Goal: Use online tool/utility: Use online tool/utility

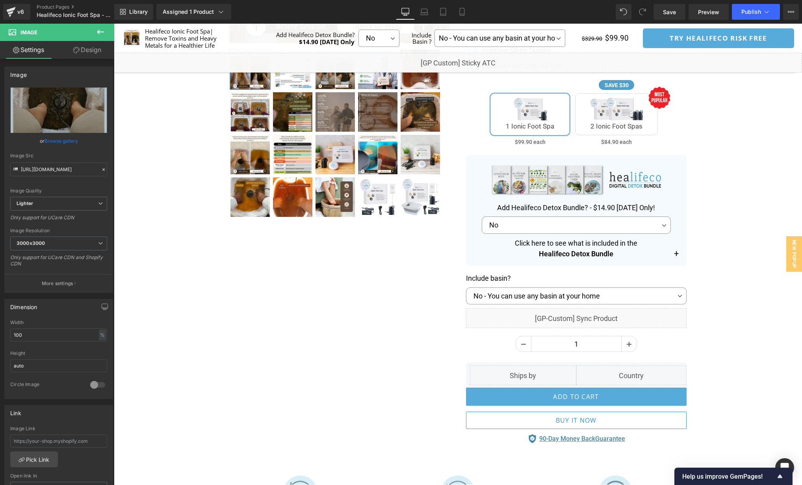
scroll to position [265, 0]
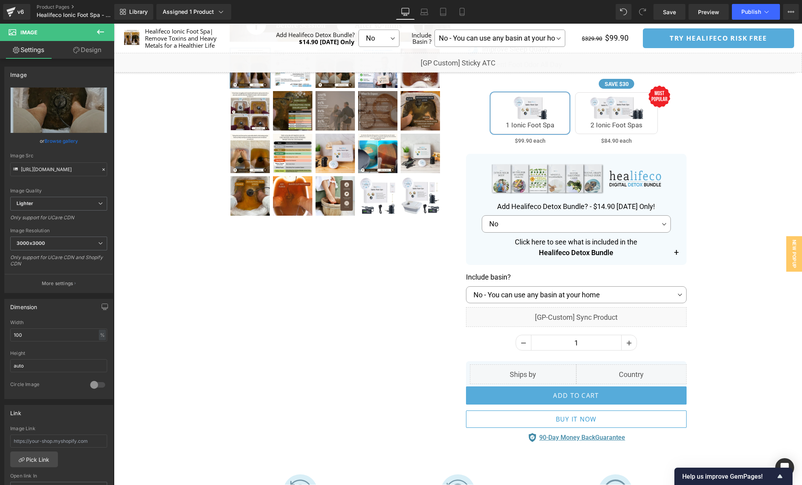
click at [774, 174] on div "Separator" at bounding box center [458, 136] width 689 height 638
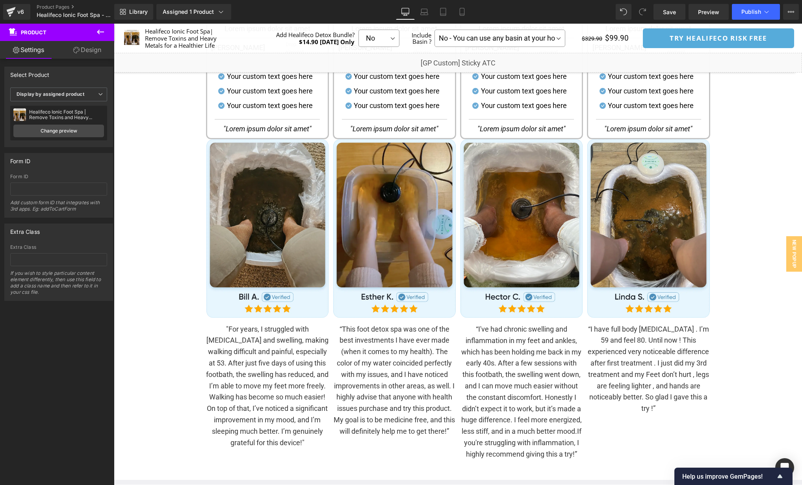
scroll to position [1221, 0]
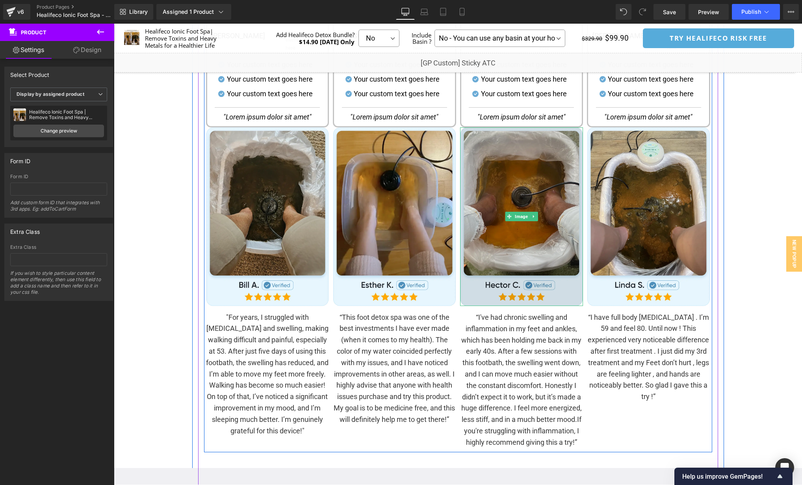
click at [530, 191] on img at bounding box center [521, 216] width 123 height 179
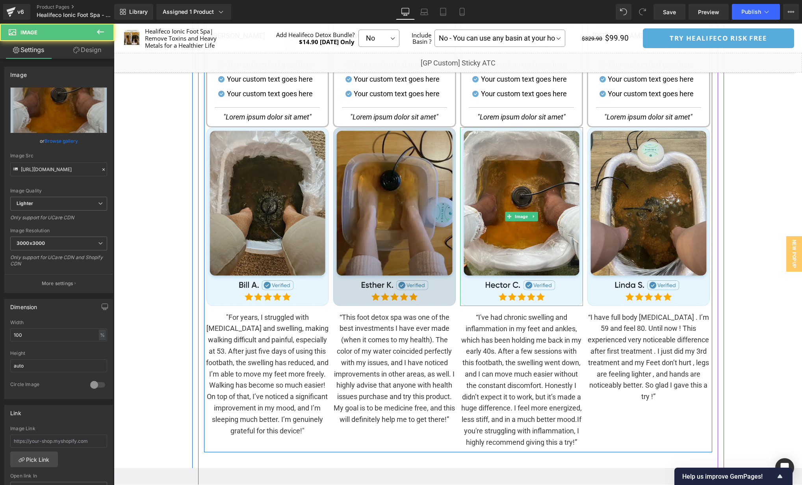
click at [400, 172] on img at bounding box center [394, 216] width 123 height 179
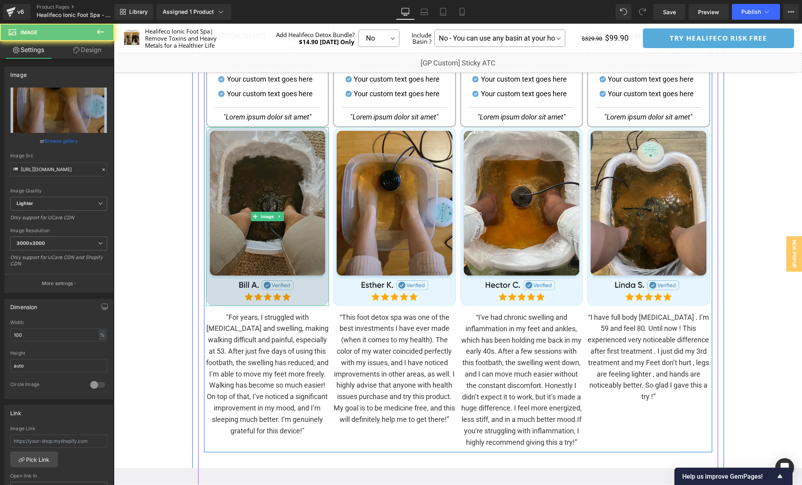
click at [273, 168] on img at bounding box center [267, 216] width 123 height 179
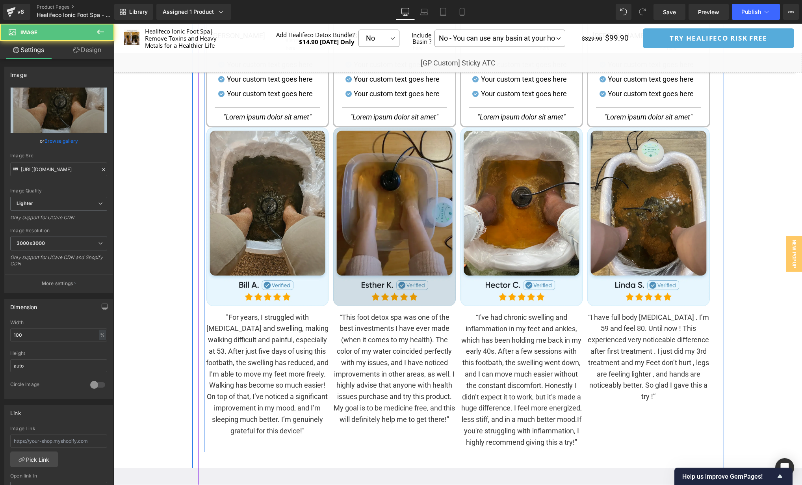
click at [421, 169] on img at bounding box center [394, 216] width 123 height 179
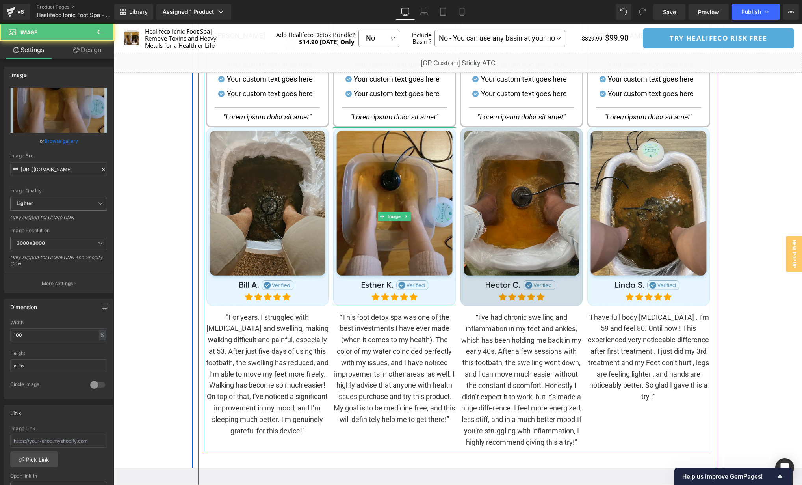
click at [563, 176] on img at bounding box center [521, 216] width 123 height 179
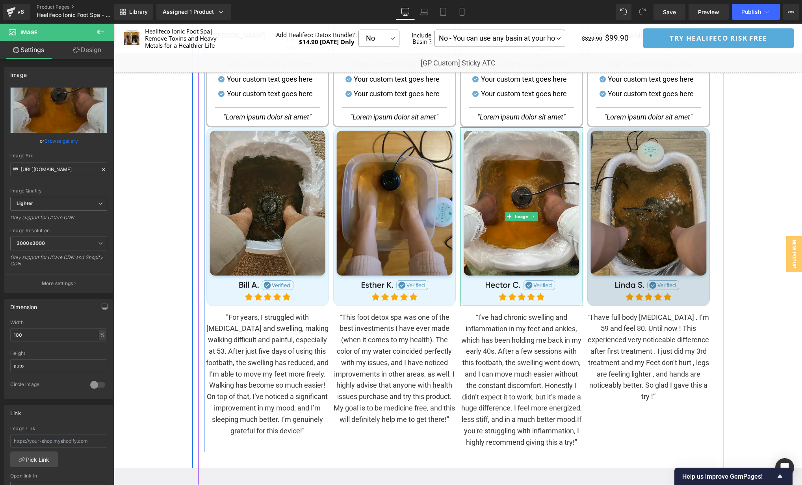
click at [664, 173] on img at bounding box center [648, 216] width 123 height 179
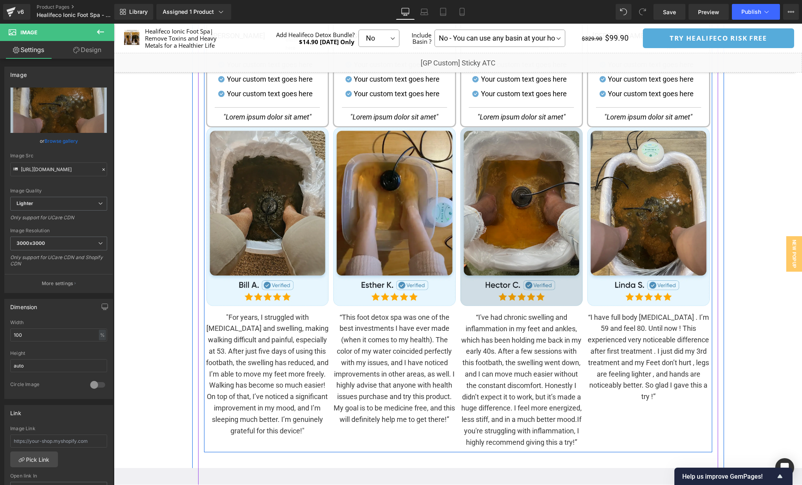
click at [571, 166] on img at bounding box center [521, 216] width 123 height 179
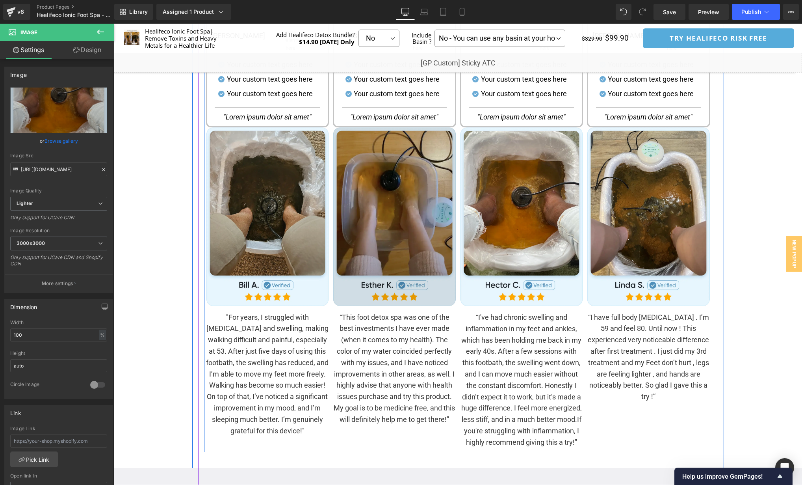
click at [396, 173] on img at bounding box center [394, 216] width 123 height 179
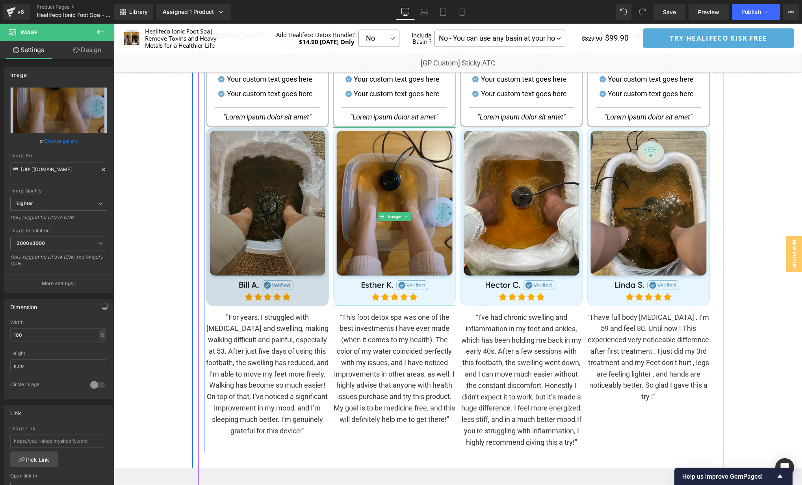
click at [274, 175] on img at bounding box center [267, 216] width 123 height 179
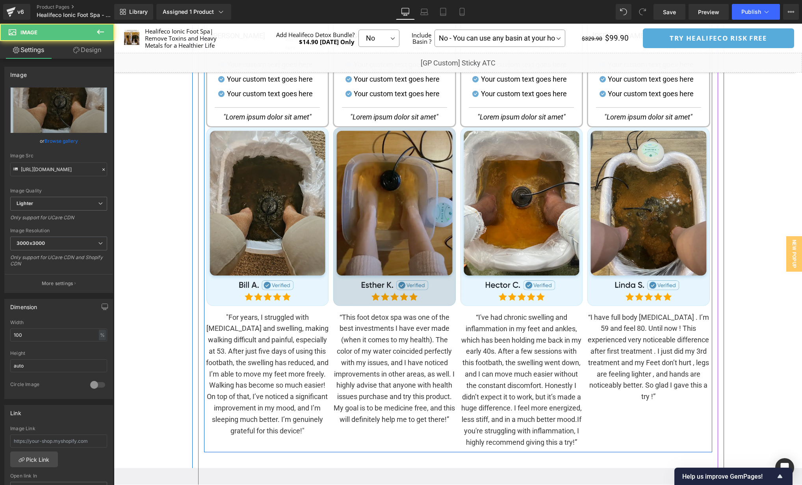
click at [362, 177] on img at bounding box center [394, 216] width 123 height 179
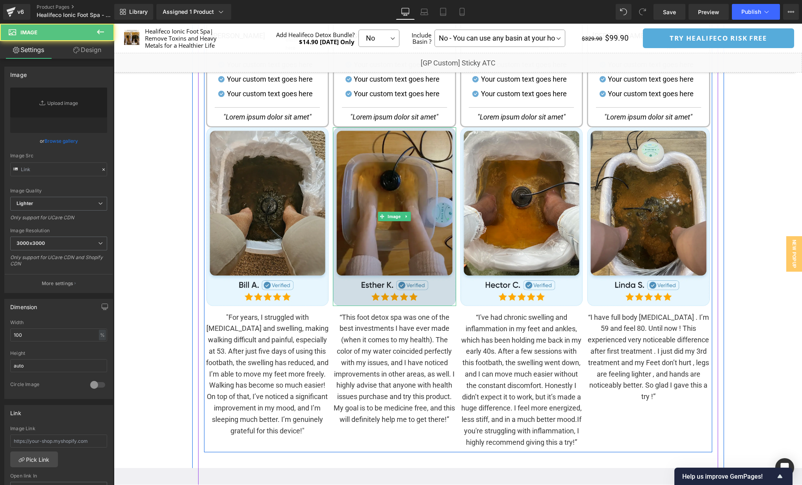
type input "[URL][DOMAIN_NAME]"
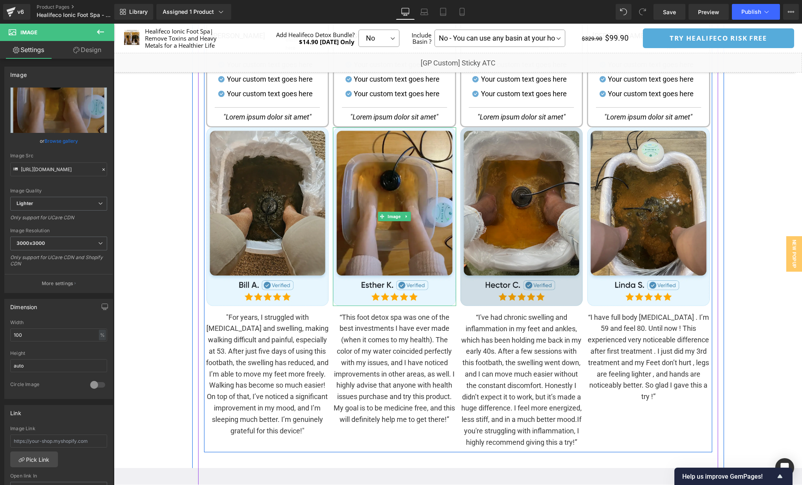
click at [540, 161] on img at bounding box center [521, 216] width 123 height 179
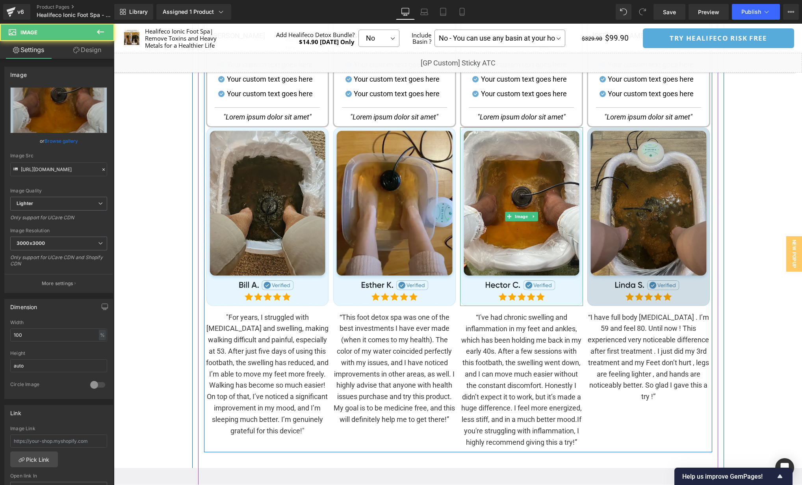
click at [626, 162] on img at bounding box center [648, 216] width 123 height 179
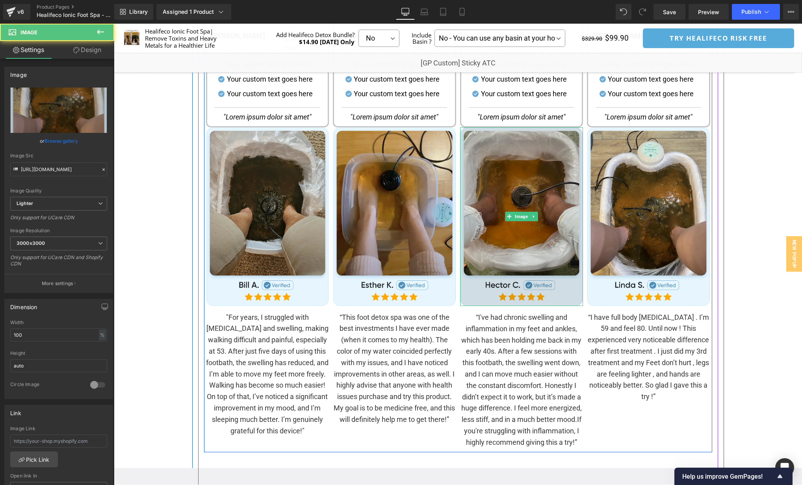
click at [499, 156] on img at bounding box center [521, 216] width 123 height 179
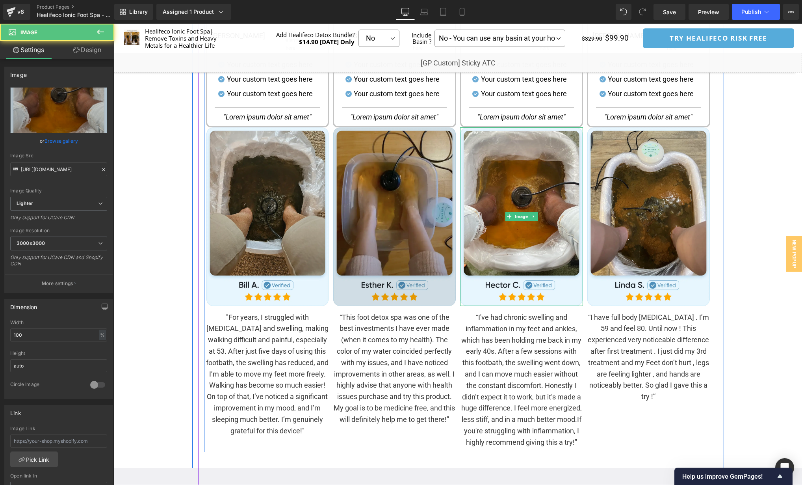
click at [428, 159] on img at bounding box center [394, 216] width 123 height 179
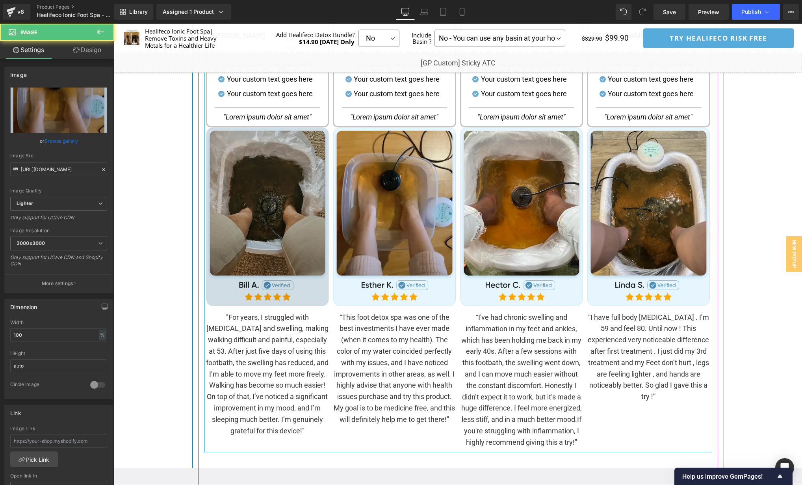
click at [307, 170] on img at bounding box center [267, 216] width 123 height 179
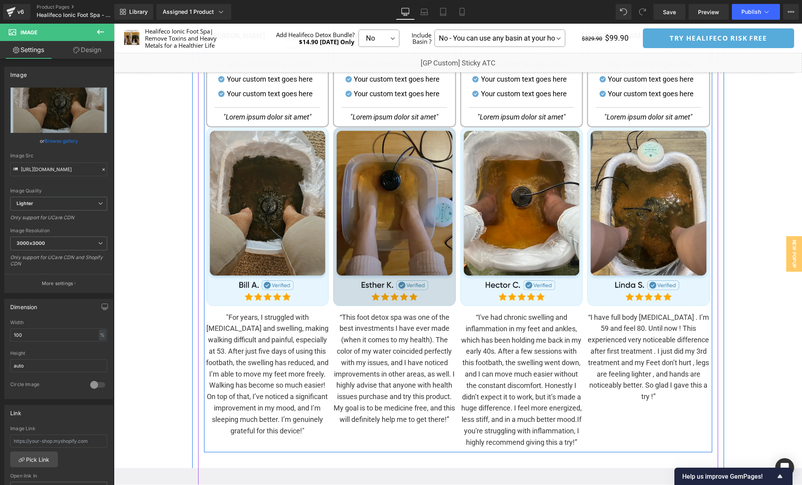
click at [441, 156] on img at bounding box center [394, 216] width 123 height 179
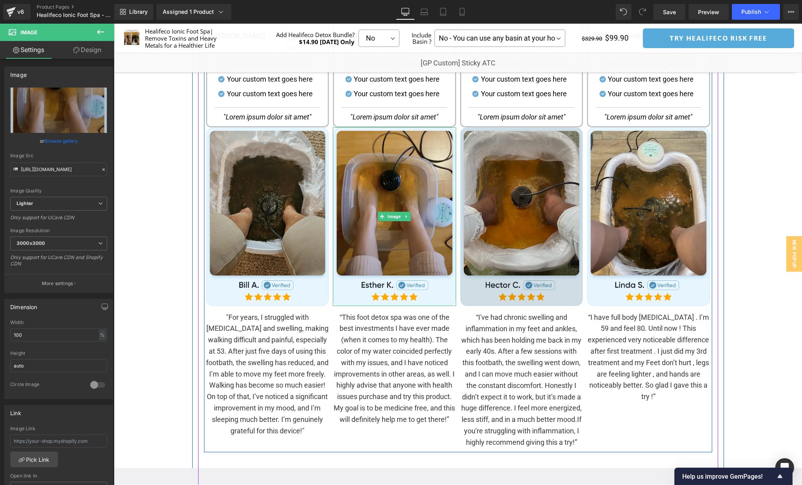
click at [525, 158] on img at bounding box center [521, 216] width 123 height 179
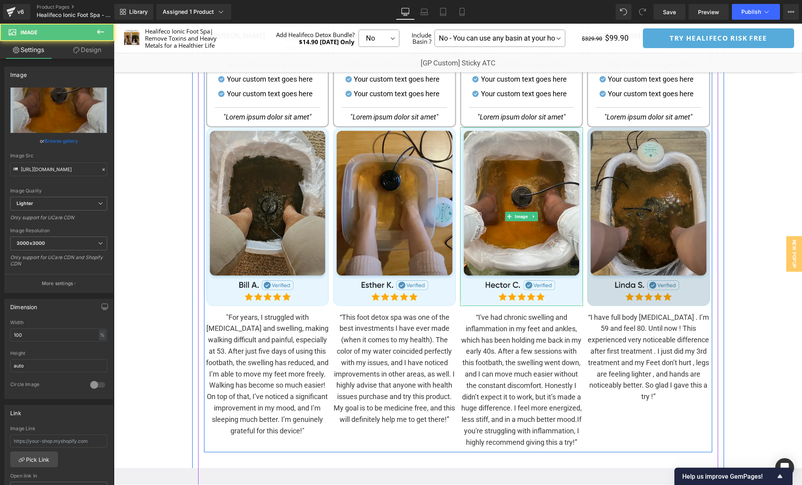
click at [669, 172] on img at bounding box center [648, 216] width 123 height 179
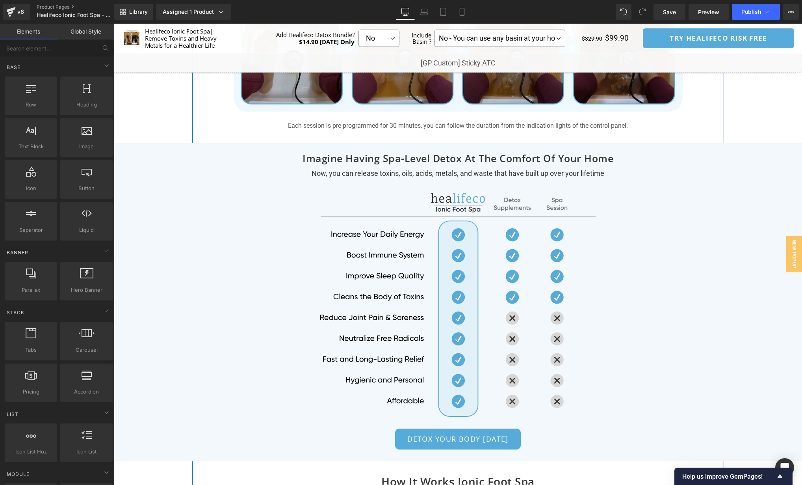
scroll to position [2897, 0]
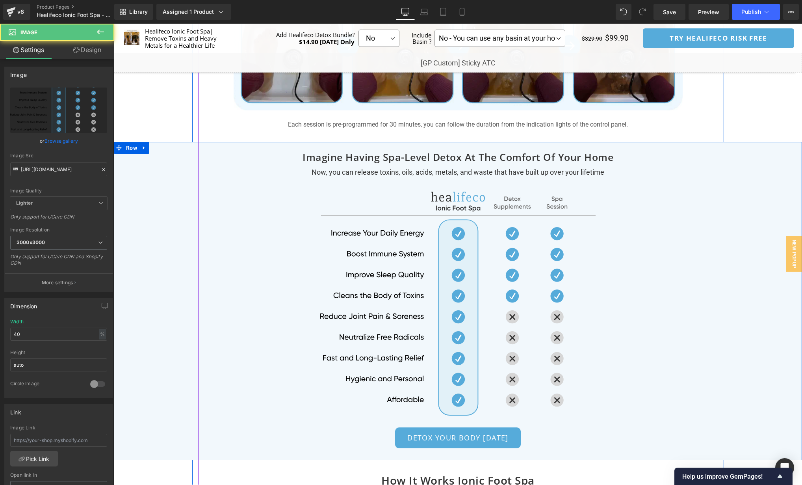
drag, startPoint x: 464, startPoint y: 292, endPoint x: 516, endPoint y: 154, distance: 147.7
click at [516, 154] on div "Imagine Having Spa-Level Detox At The Comfort Of Your Home Heading Now, you can…" at bounding box center [458, 295] width 689 height 306
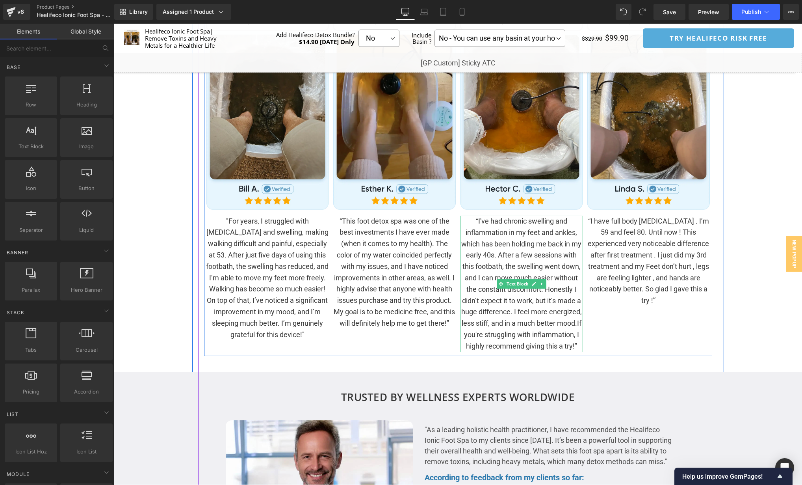
scroll to position [1313, 0]
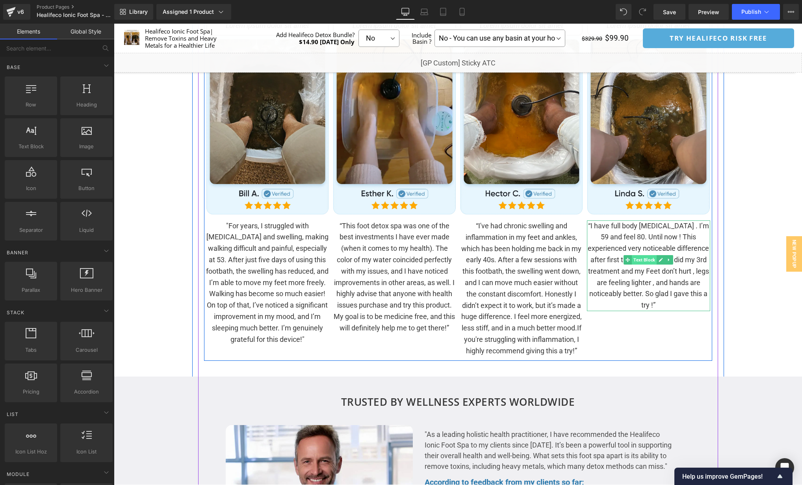
click at [639, 263] on span "Text Block" at bounding box center [644, 259] width 25 height 9
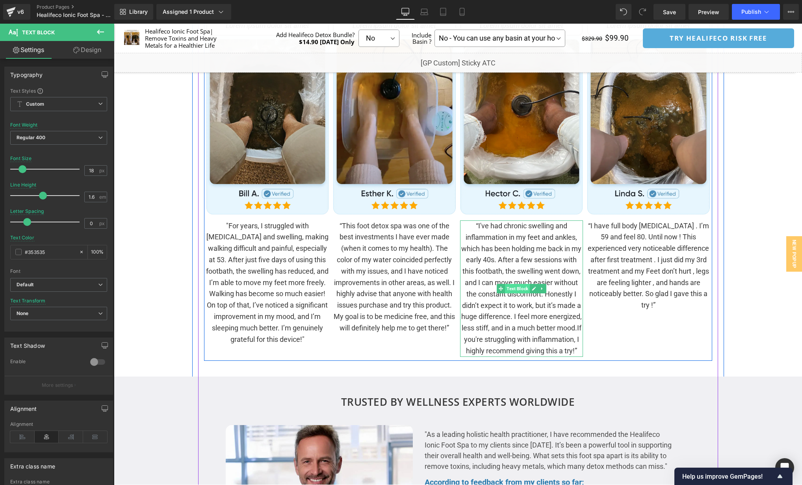
click at [521, 287] on span "Text Block" at bounding box center [517, 288] width 25 height 9
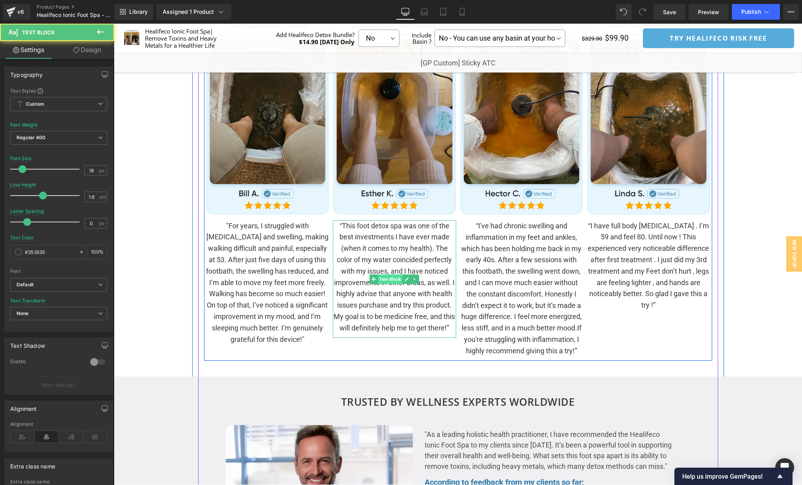
click at [397, 279] on span "Text Block" at bounding box center [390, 278] width 25 height 9
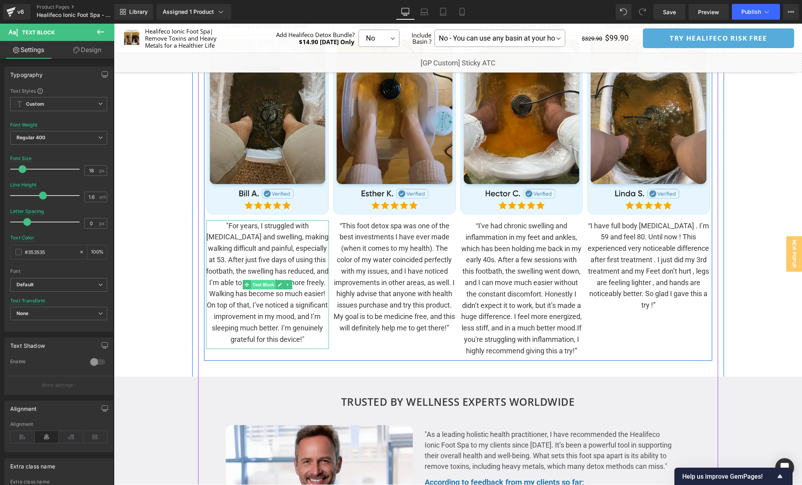
click at [267, 283] on span "Text Block" at bounding box center [263, 284] width 25 height 9
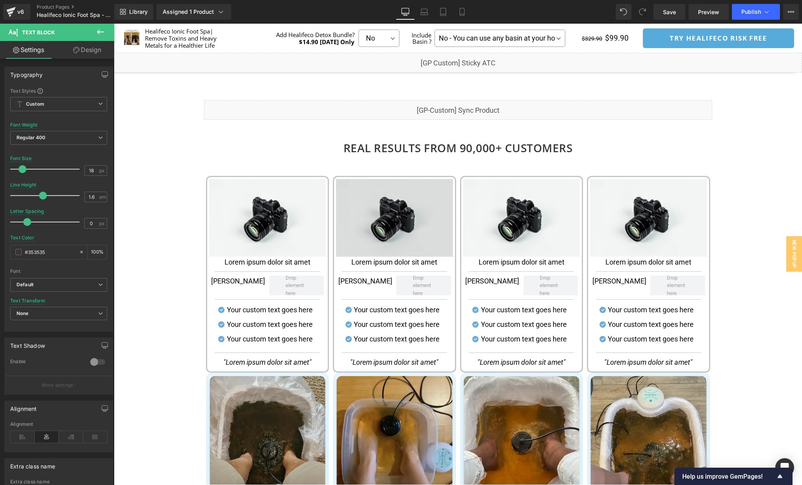
scroll to position [976, 0]
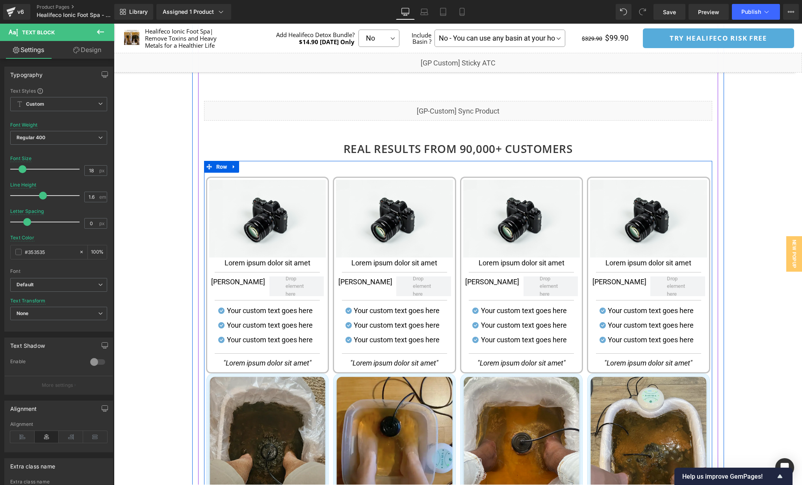
click at [457, 181] on div "Image Lorem ipsum dolor sit amet Text Block Separator [PERSON_NAME] Text Block …" at bounding box center [394, 435] width 127 height 517
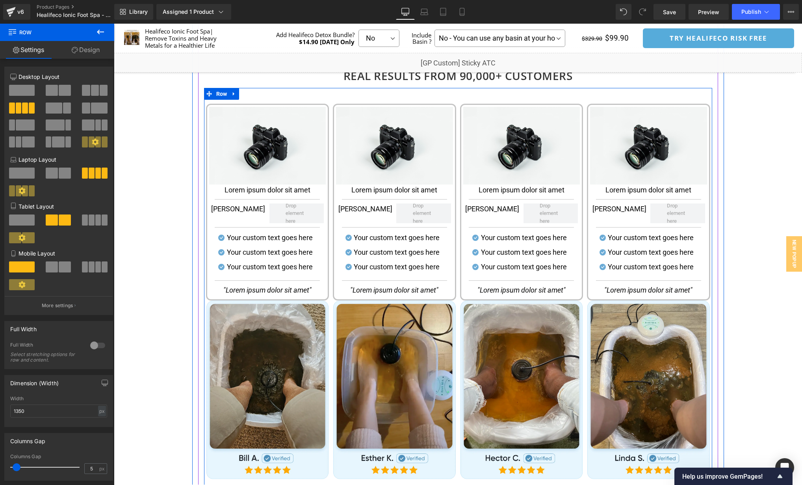
scroll to position [1021, 0]
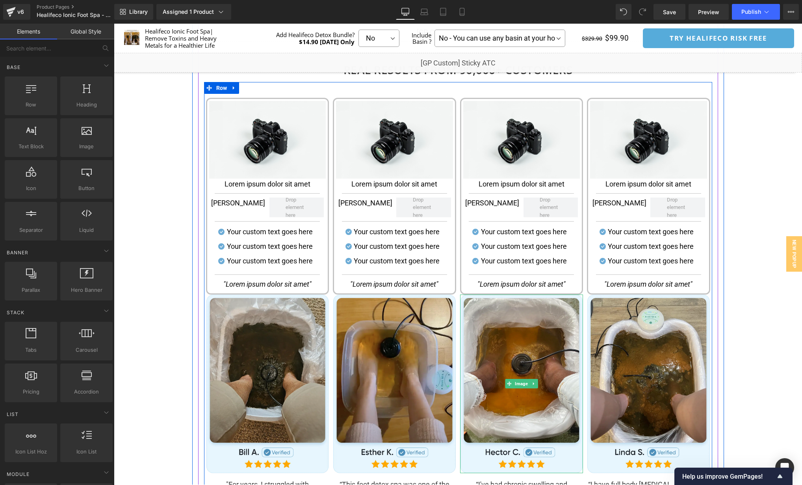
scroll to position [1054, 0]
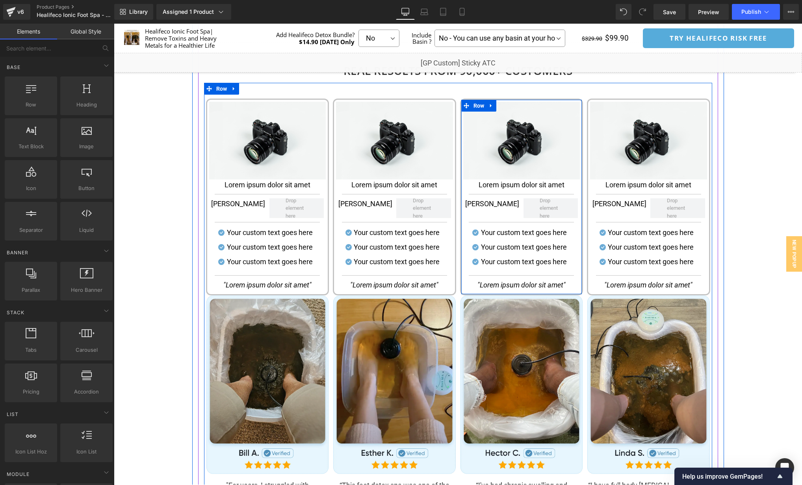
click at [582, 174] on div "Image Lorem ipsum dolor sit amet Text Block Separator [PERSON_NAME] Text Block …" at bounding box center [521, 197] width 123 height 197
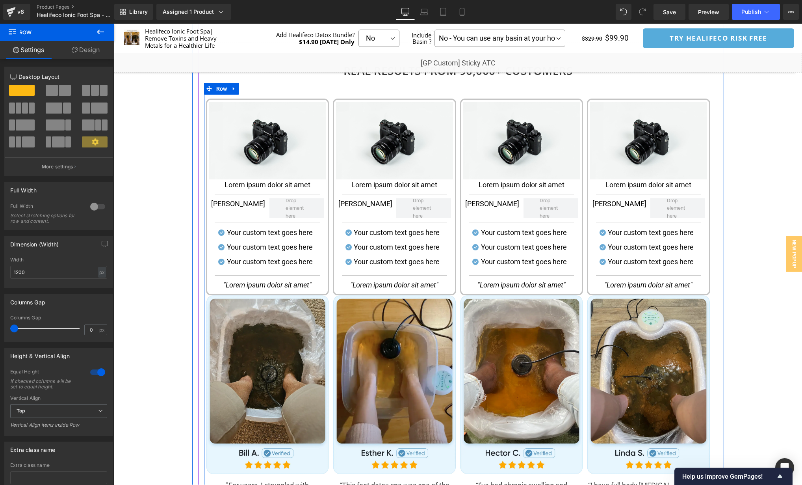
click at [114, 24] on div at bounding box center [114, 24] width 0 height 0
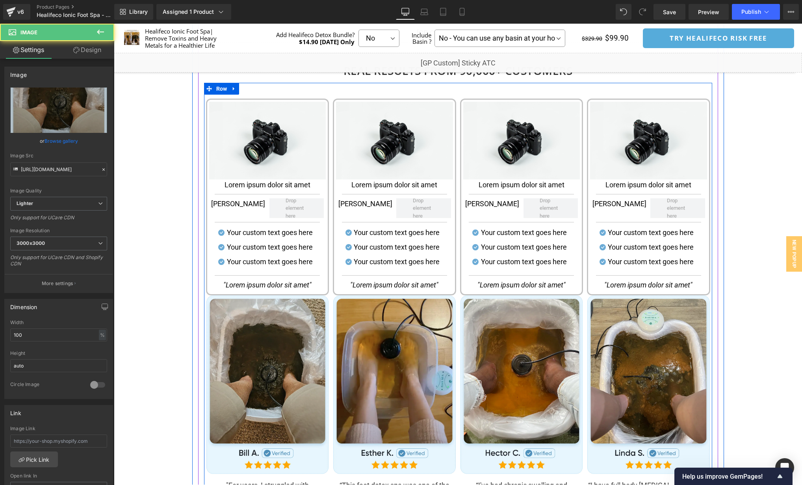
click at [331, 295] on div "Image Lorem ipsum dolor sit amet Text Block Separator [PERSON_NAME] Text Block …" at bounding box center [394, 357] width 127 height 517
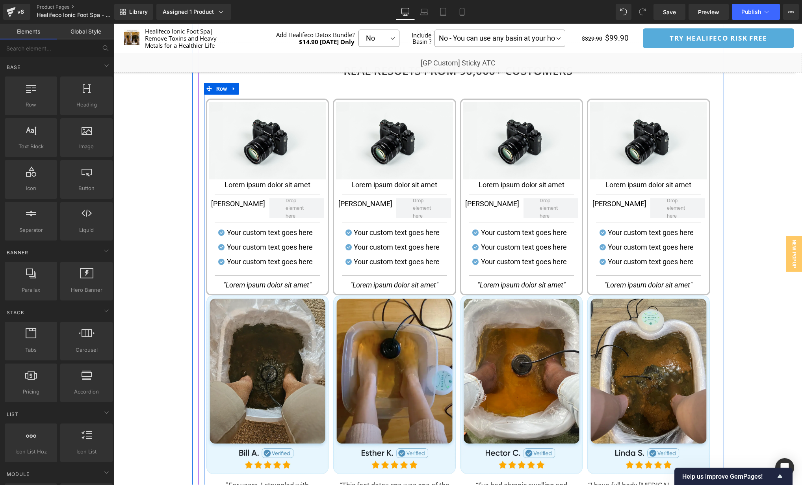
click at [330, 105] on div "Image Lorem ipsum dolor sit amet Text Block Separator [PERSON_NAME] Text Block …" at bounding box center [267, 357] width 127 height 517
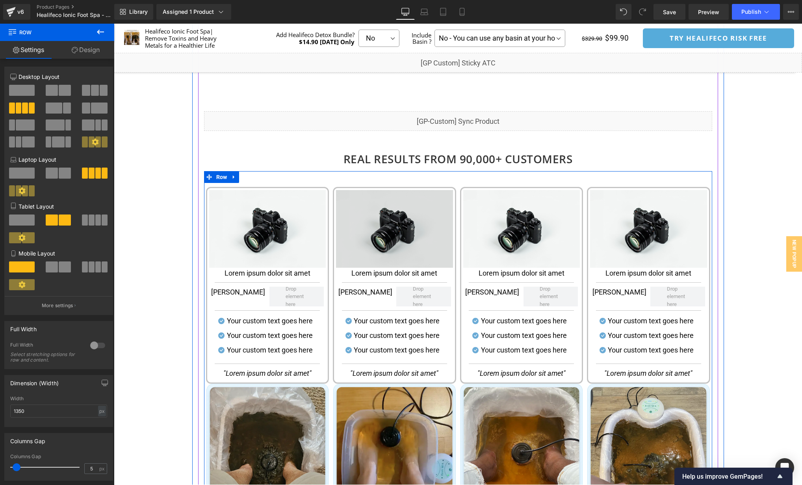
scroll to position [964, 0]
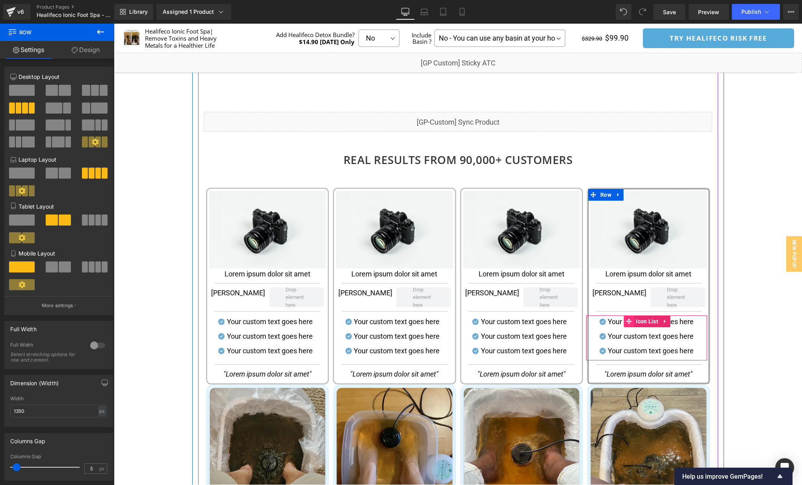
click at [627, 322] on icon at bounding box center [629, 321] width 6 height 6
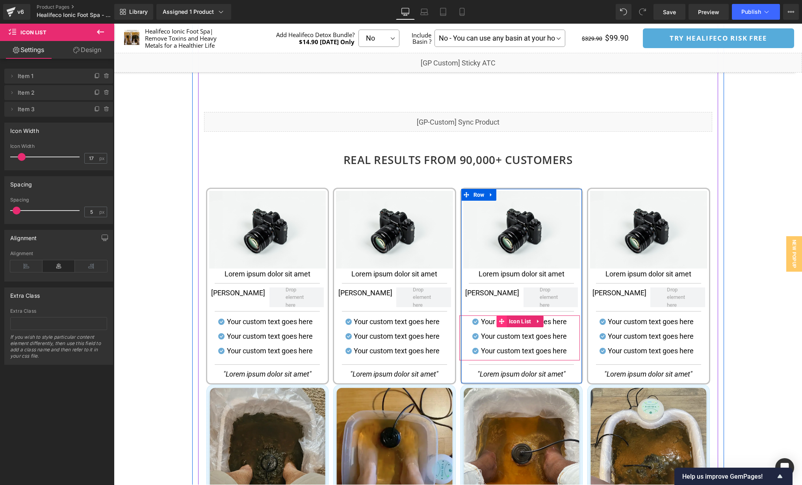
click at [501, 320] on icon at bounding box center [502, 321] width 6 height 6
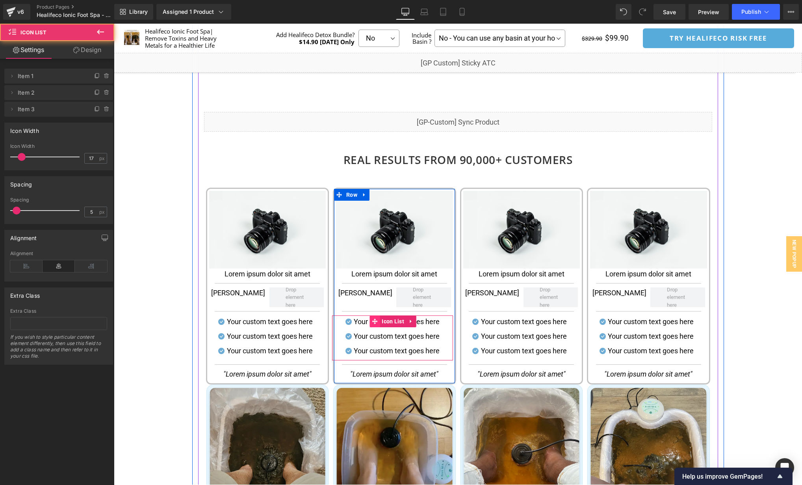
click at [374, 321] on icon at bounding box center [375, 321] width 6 height 6
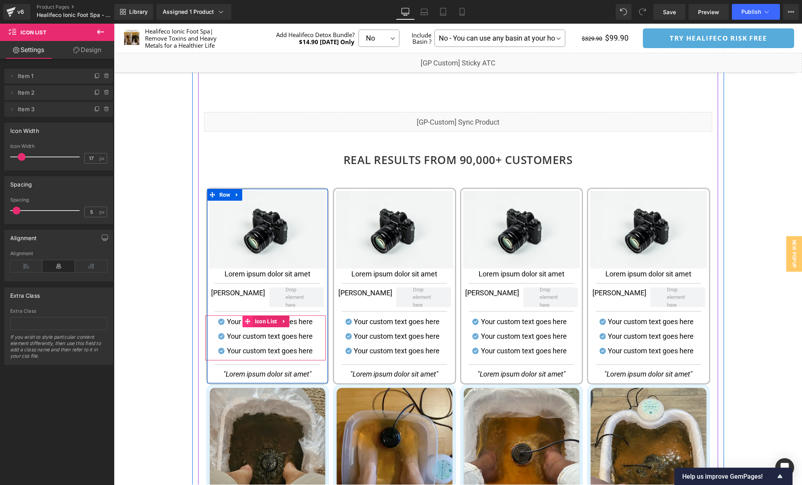
click at [247, 321] on icon at bounding box center [248, 321] width 6 height 6
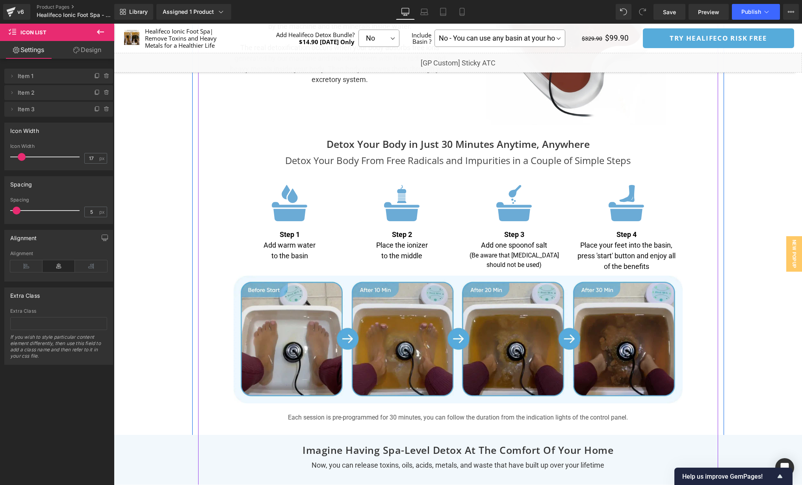
scroll to position [2600, 0]
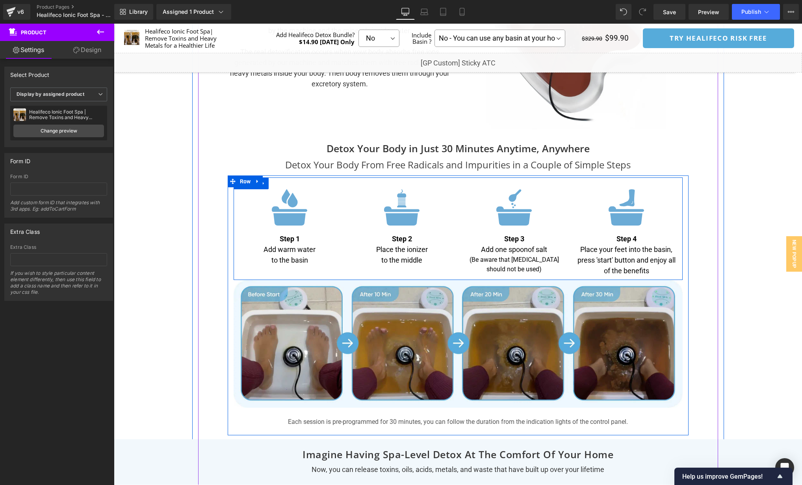
click at [568, 237] on div "Image Step 3 Add one spoon of salt Text Block (Be aware that [MEDICAL_DATA] sho…" at bounding box center [514, 231] width 112 height 85
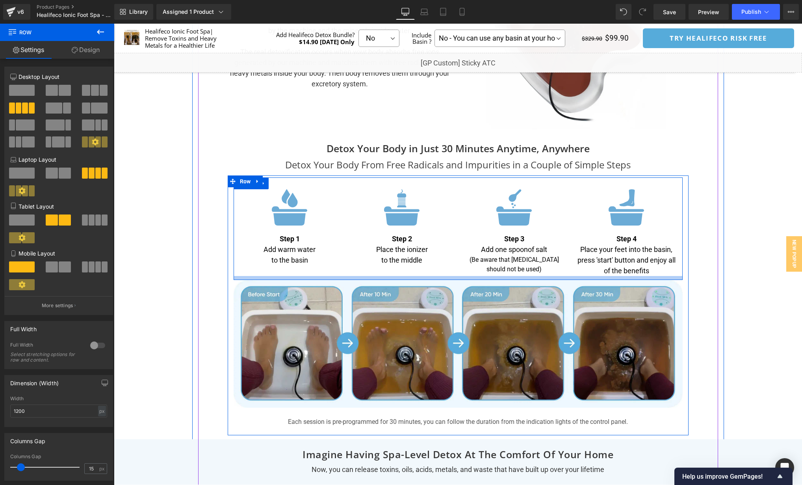
click at [236, 279] on div at bounding box center [458, 278] width 449 height 4
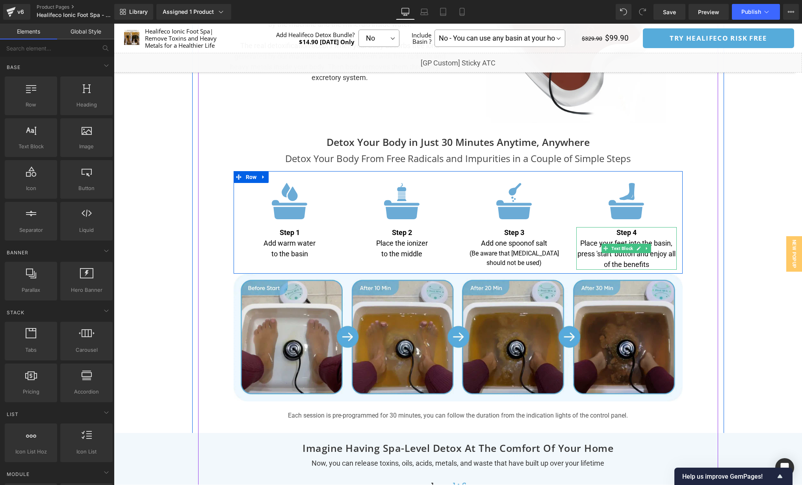
scroll to position [2602, 0]
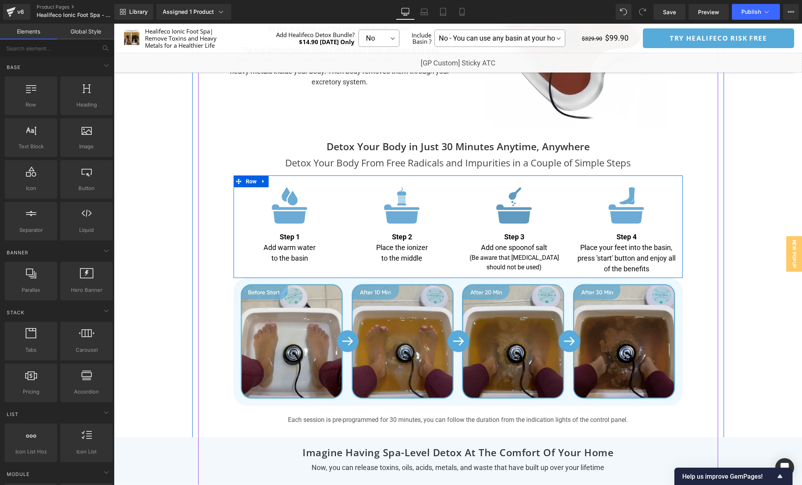
click at [508, 212] on img at bounding box center [514, 205] width 35 height 36
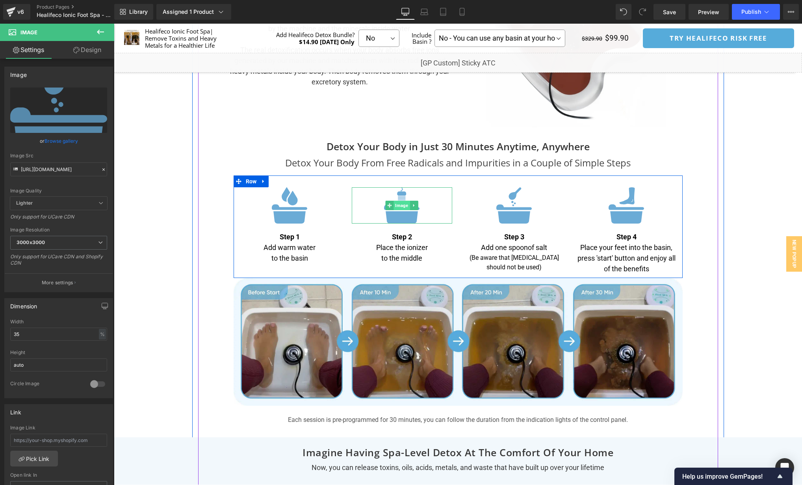
click at [402, 208] on span "Image" at bounding box center [402, 205] width 16 height 9
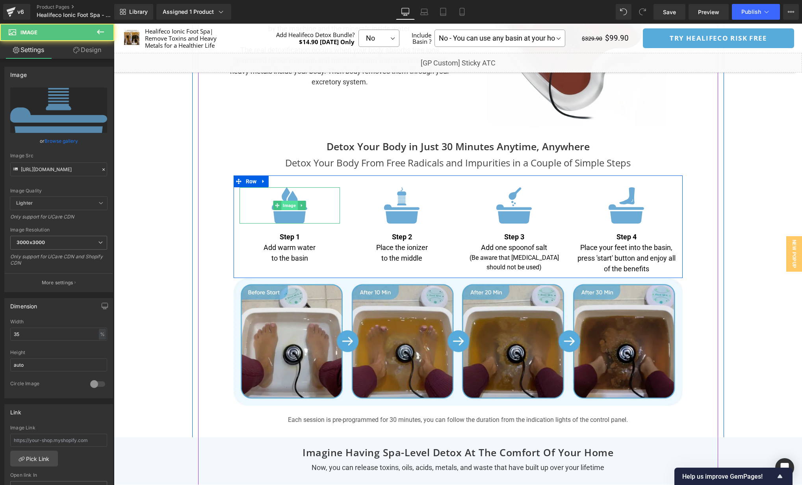
click at [289, 203] on span "Image" at bounding box center [289, 205] width 16 height 9
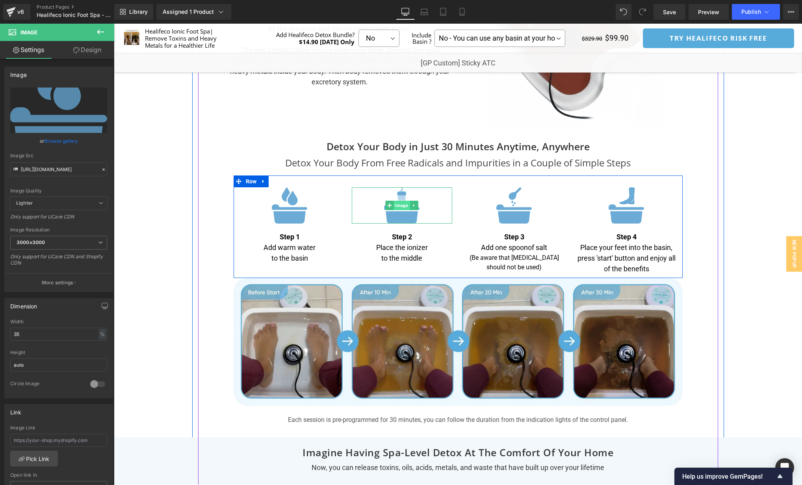
click at [402, 207] on span "Image" at bounding box center [402, 205] width 16 height 9
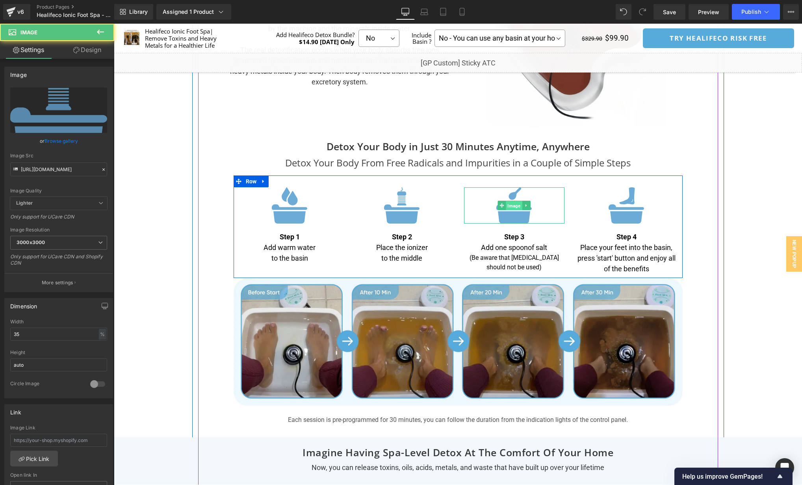
click at [510, 206] on span "Image" at bounding box center [514, 205] width 16 height 9
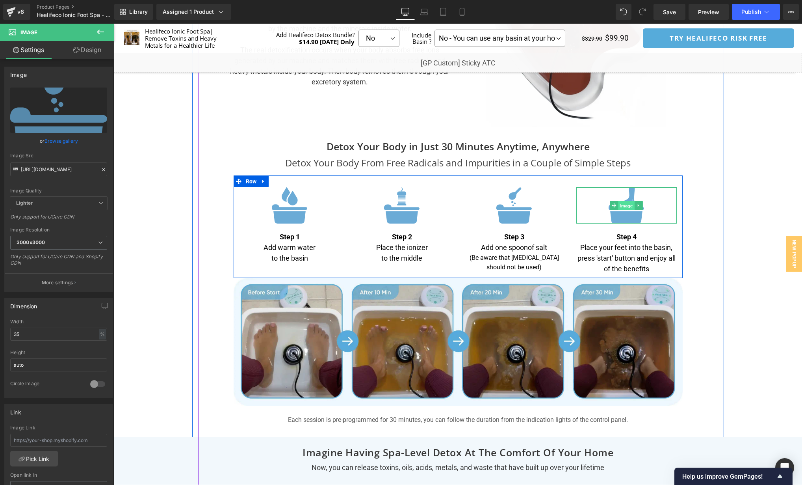
click at [630, 206] on span "Image" at bounding box center [626, 205] width 16 height 9
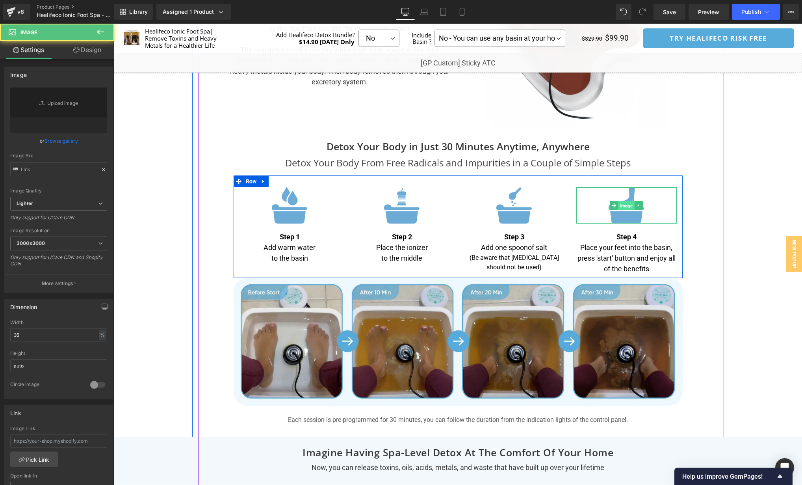
type input "[URL][DOMAIN_NAME]"
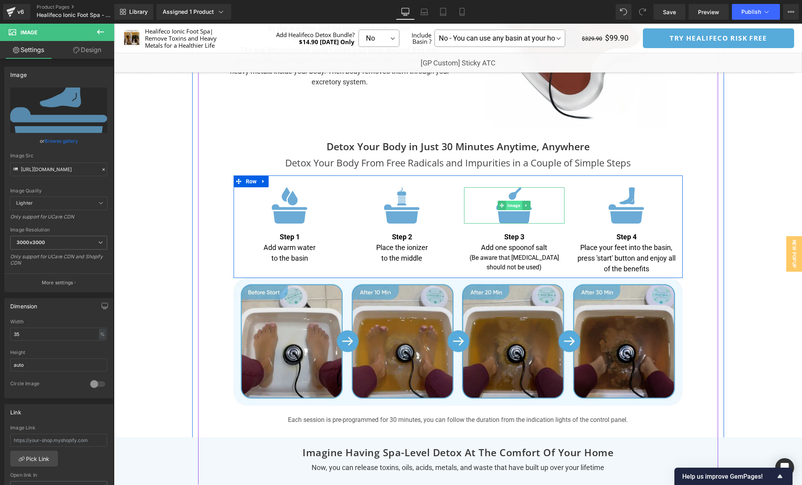
click at [506, 205] on span "Image" at bounding box center [514, 205] width 16 height 9
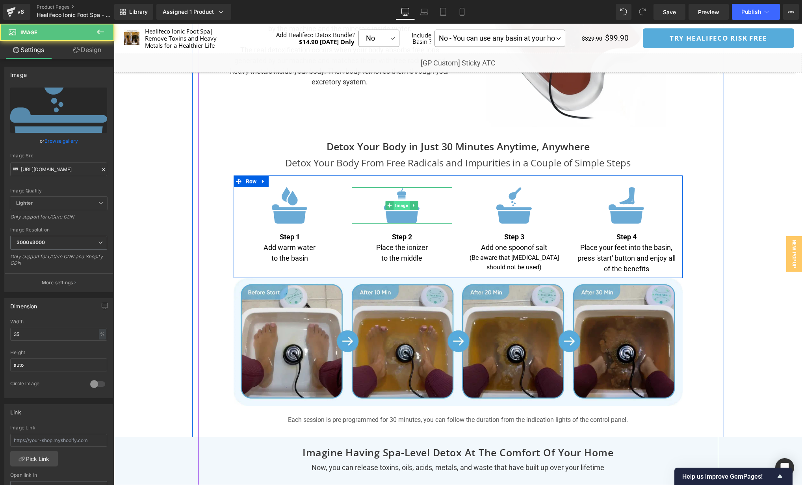
click at [400, 209] on span "Image" at bounding box center [402, 205] width 16 height 9
click at [287, 209] on span "Image" at bounding box center [289, 205] width 16 height 9
click at [402, 205] on span "Image" at bounding box center [402, 205] width 16 height 9
click at [517, 206] on span "Image" at bounding box center [514, 205] width 16 height 9
click at [627, 207] on span "Image" at bounding box center [626, 205] width 16 height 9
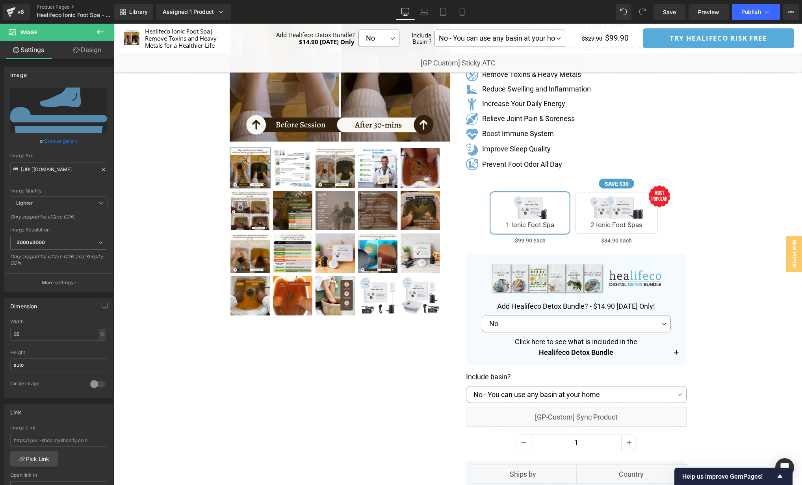
scroll to position [0, 0]
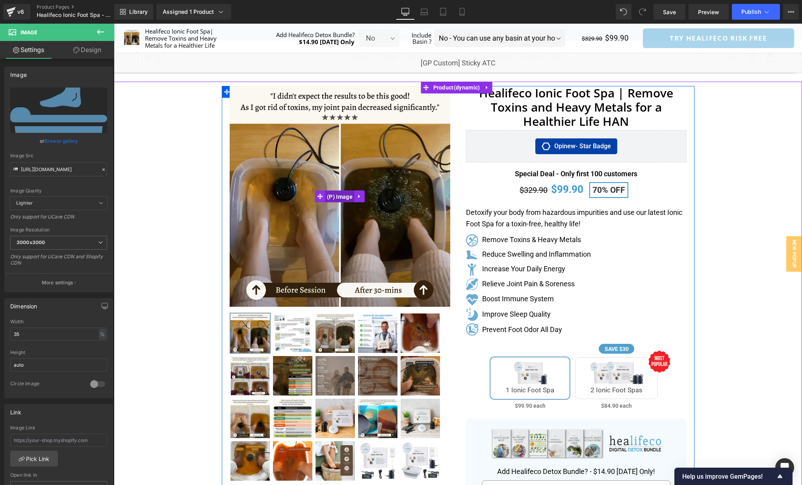
click at [339, 196] on span "(P) Image" at bounding box center [340, 197] width 30 height 12
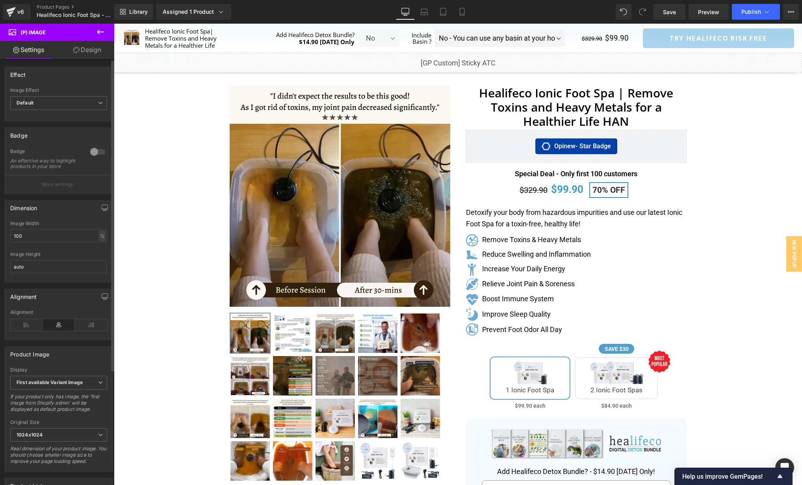
click at [95, 152] on div at bounding box center [97, 151] width 19 height 13
click at [91, 153] on div at bounding box center [97, 151] width 19 height 13
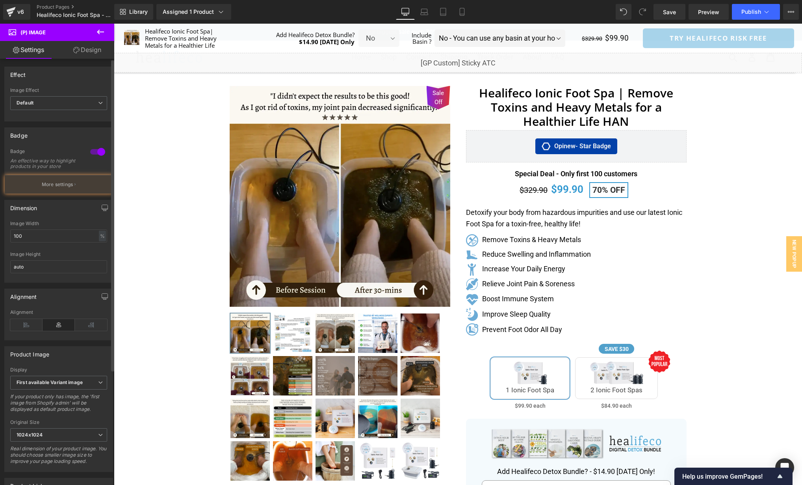
click at [92, 152] on div at bounding box center [97, 151] width 19 height 13
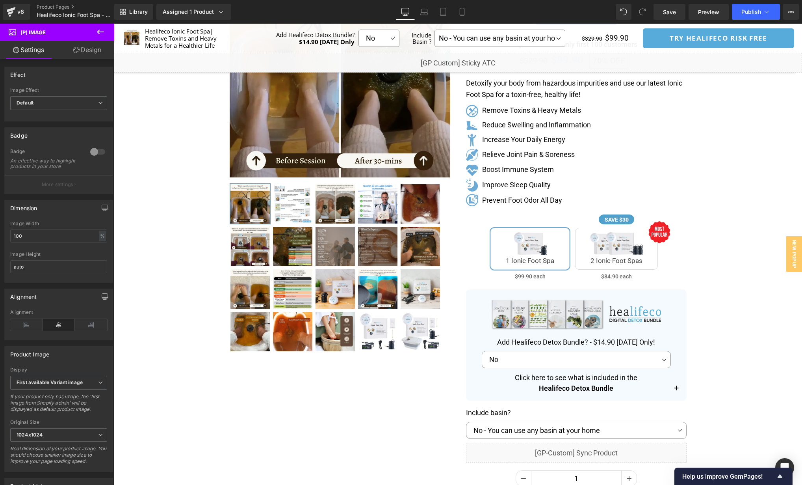
scroll to position [129, 0]
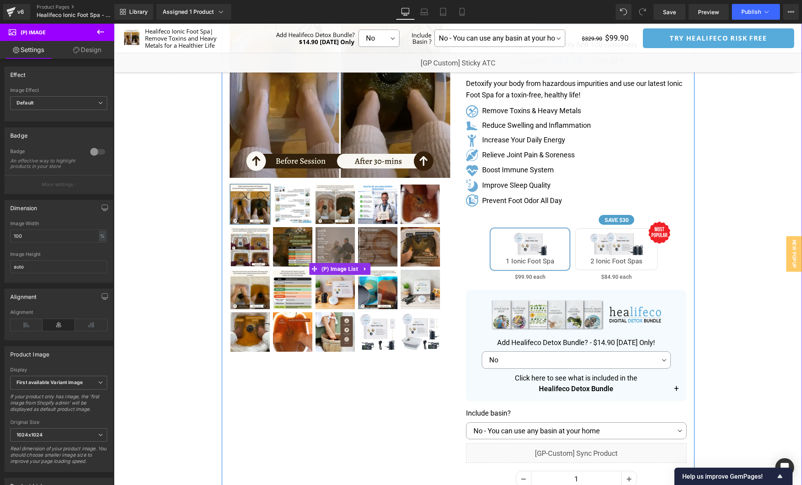
click at [378, 235] on img at bounding box center [377, 246] width 39 height 39
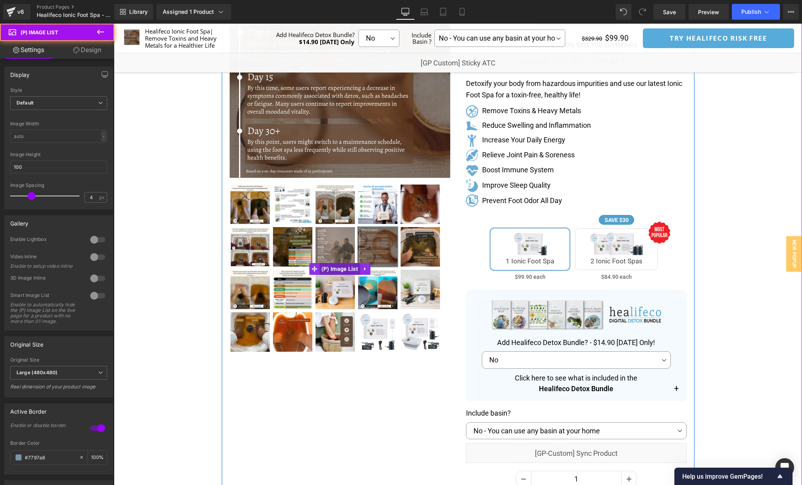
click at [333, 266] on span "(P) Image List" at bounding box center [340, 269] width 41 height 12
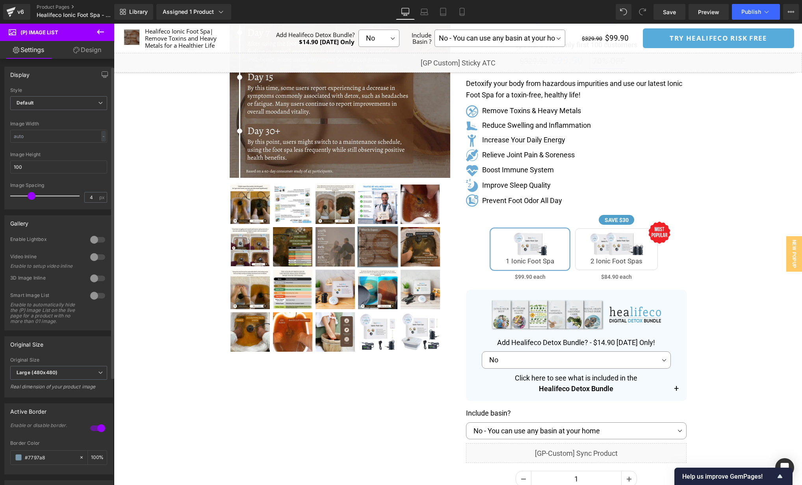
scroll to position [29, 0]
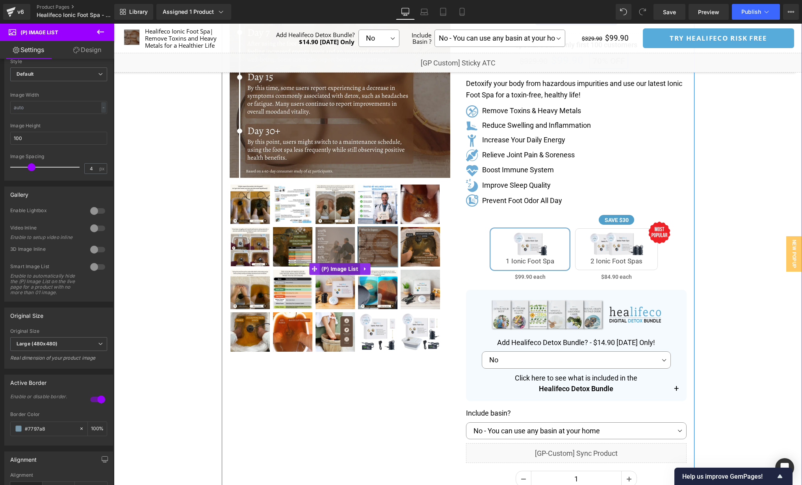
click at [326, 267] on span "(P) Image List" at bounding box center [340, 269] width 41 height 12
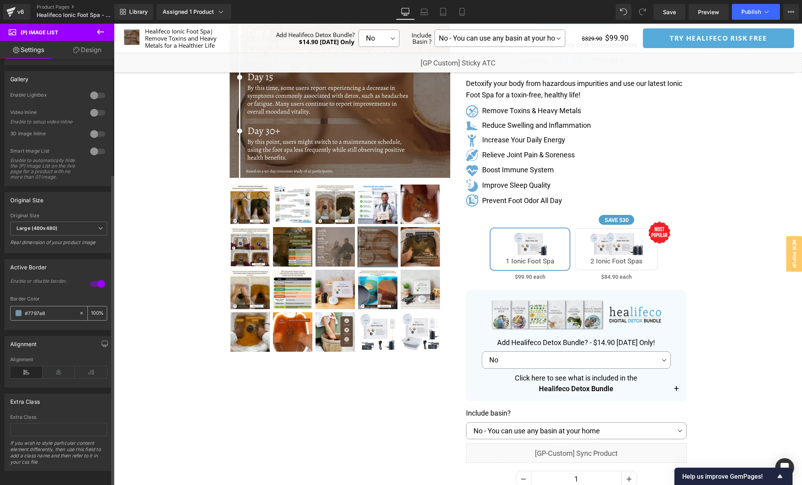
scroll to position [157, 0]
click at [65, 364] on icon at bounding box center [59, 370] width 32 height 12
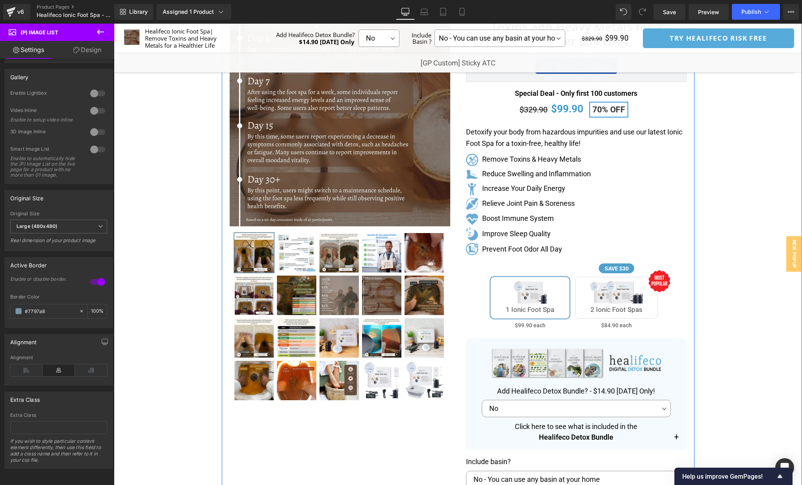
scroll to position [80, 0]
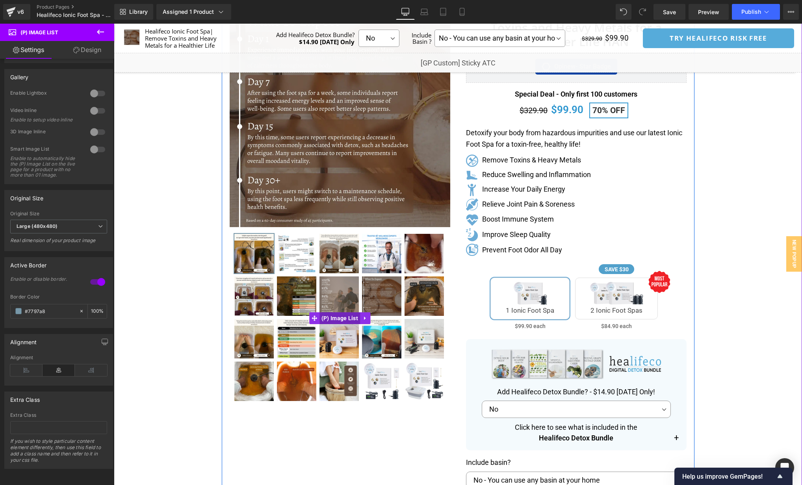
click at [334, 318] on span "(P) Image List" at bounding box center [340, 318] width 41 height 12
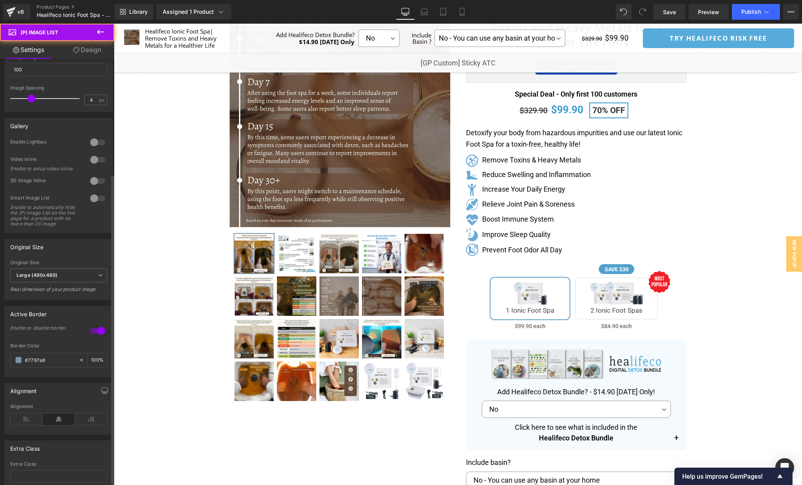
scroll to position [0, 0]
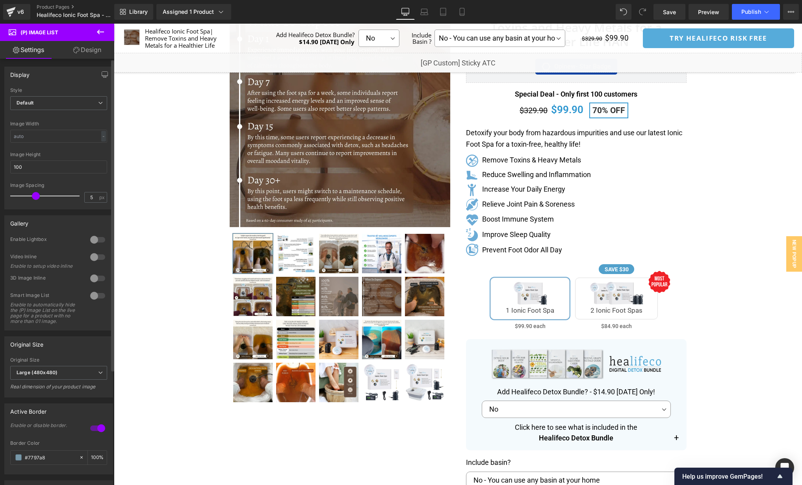
click at [35, 196] on span at bounding box center [36, 196] width 8 height 8
click at [421, 11] on icon at bounding box center [425, 12] width 8 height 8
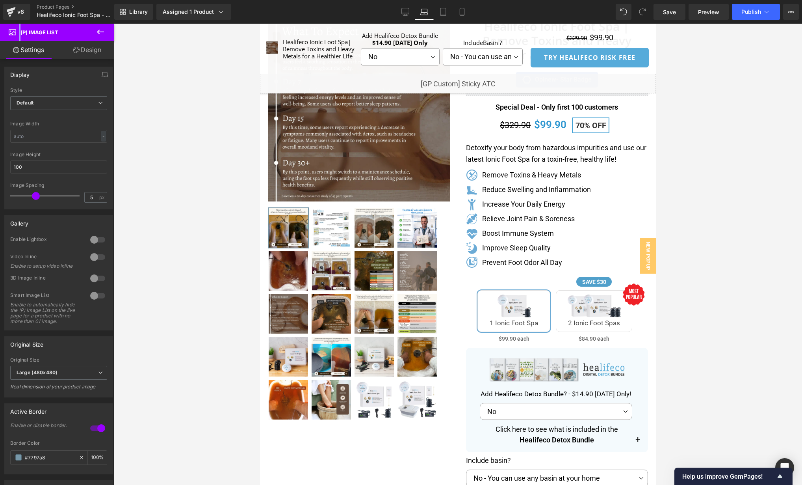
scroll to position [54, 0]
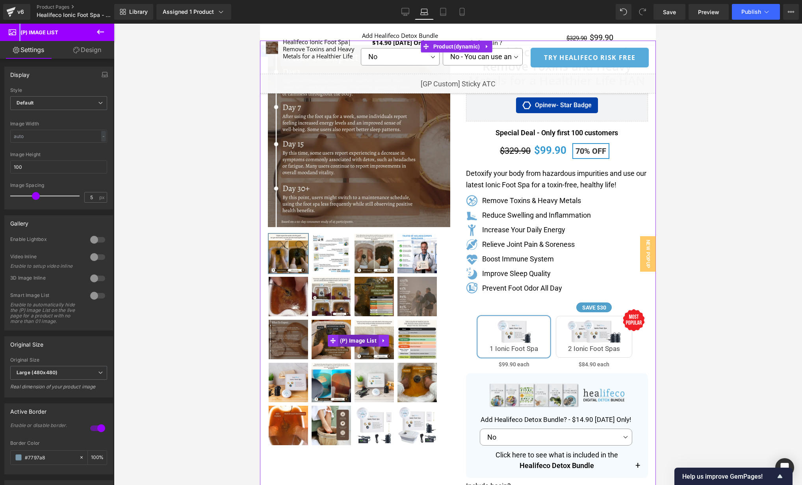
click at [355, 337] on span "(P) Image List" at bounding box center [358, 341] width 41 height 12
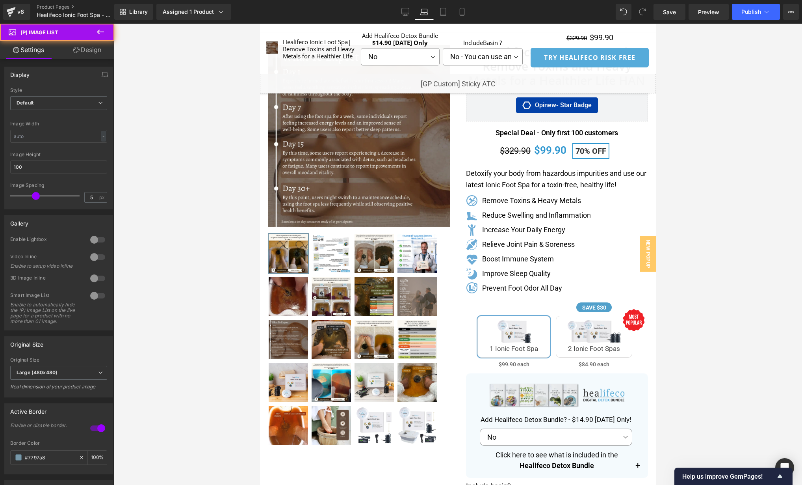
click at [197, 258] on div at bounding box center [458, 254] width 689 height 461
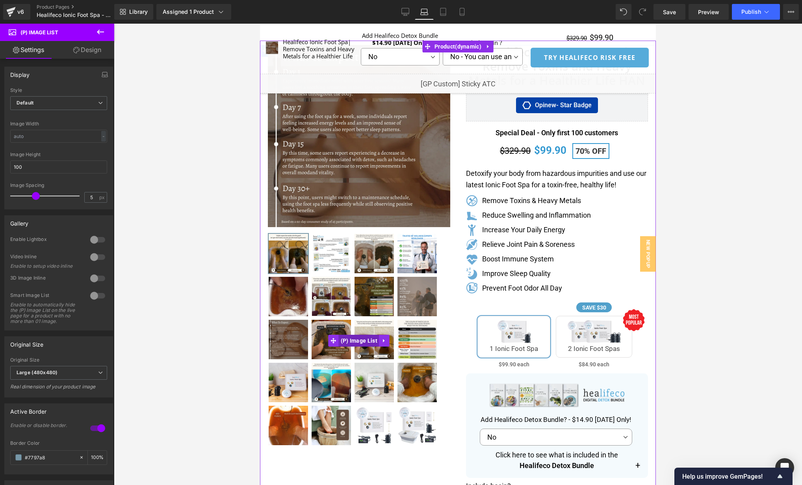
click at [353, 335] on span "(P) Image List" at bounding box center [359, 341] width 41 height 12
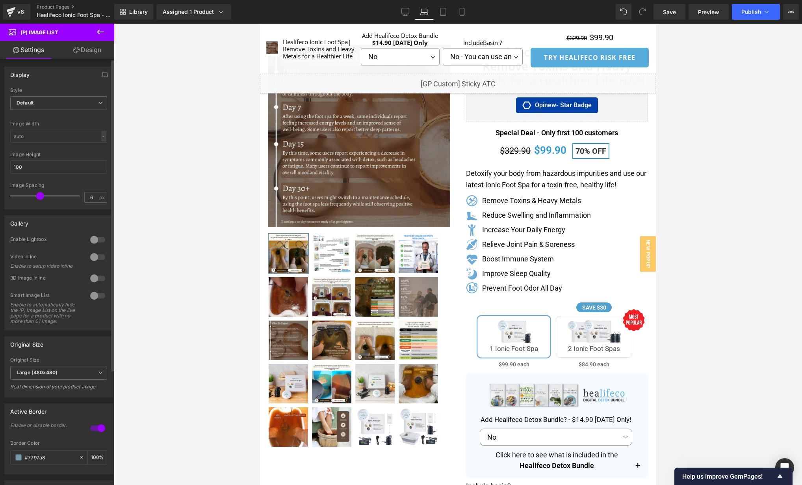
type input "5"
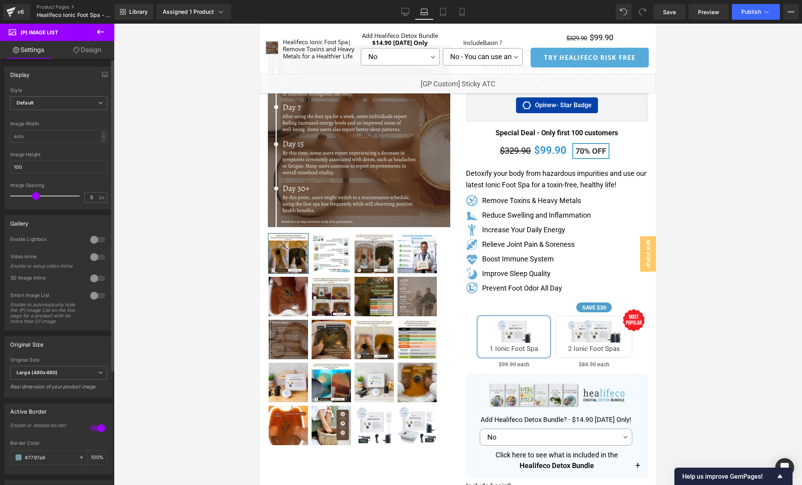
click at [38, 194] on span at bounding box center [36, 196] width 8 height 8
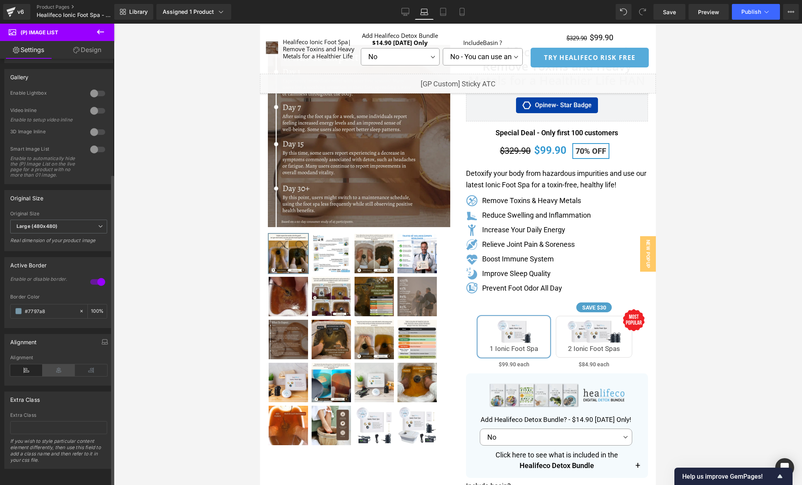
click at [62, 364] on icon at bounding box center [59, 370] width 32 height 12
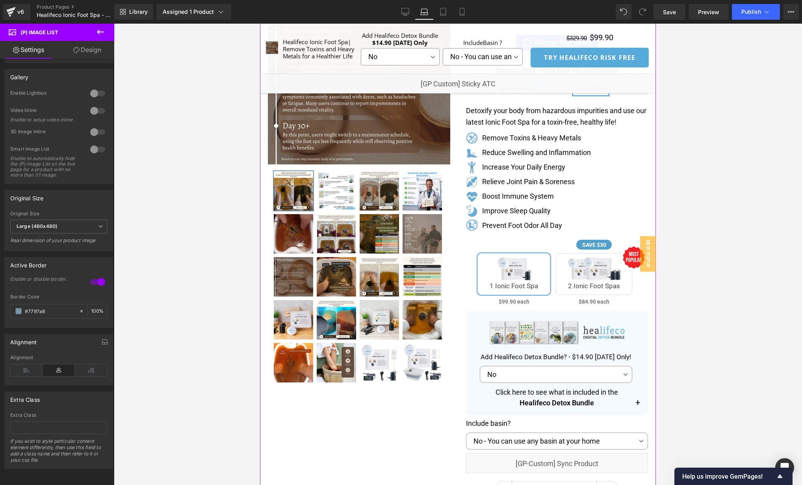
scroll to position [118, 0]
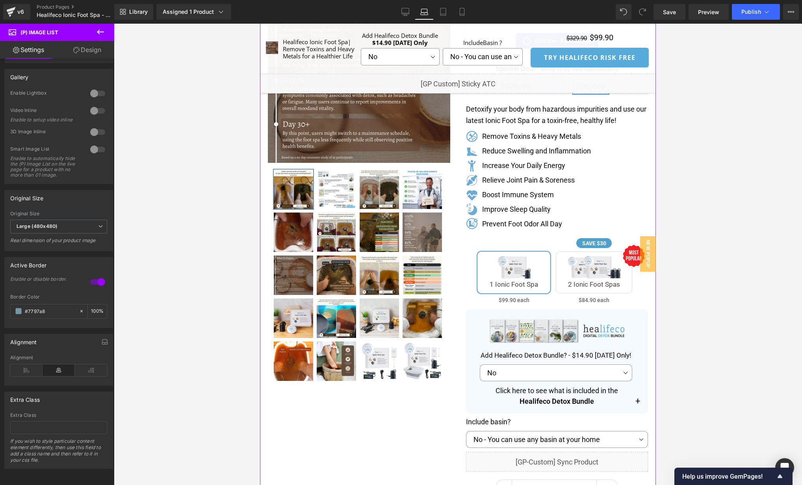
click at [454, 272] on div "‹ ›" at bounding box center [359, 182] width 198 height 403
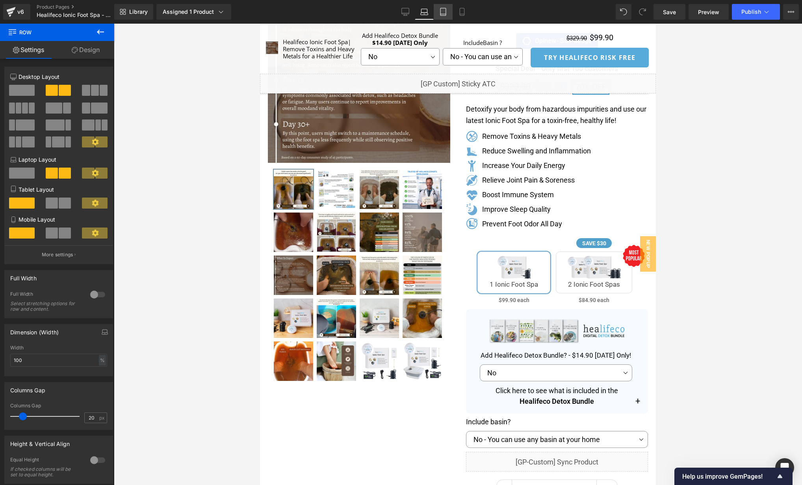
click at [444, 12] on icon at bounding box center [443, 12] width 8 height 8
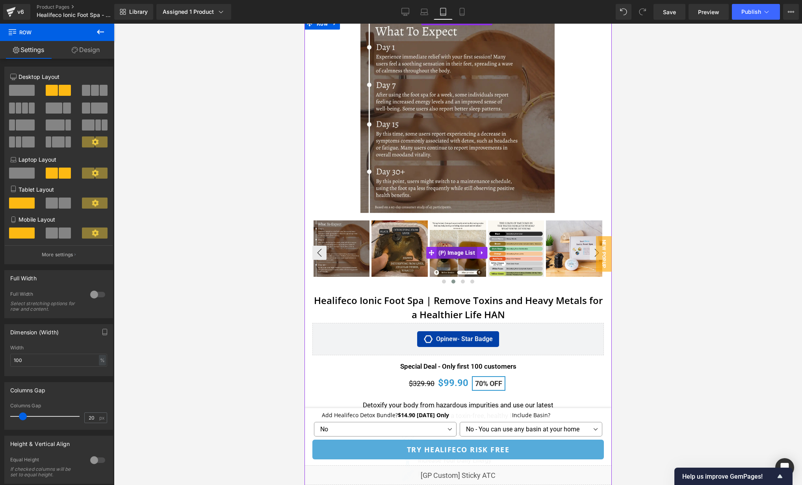
scroll to position [80, 0]
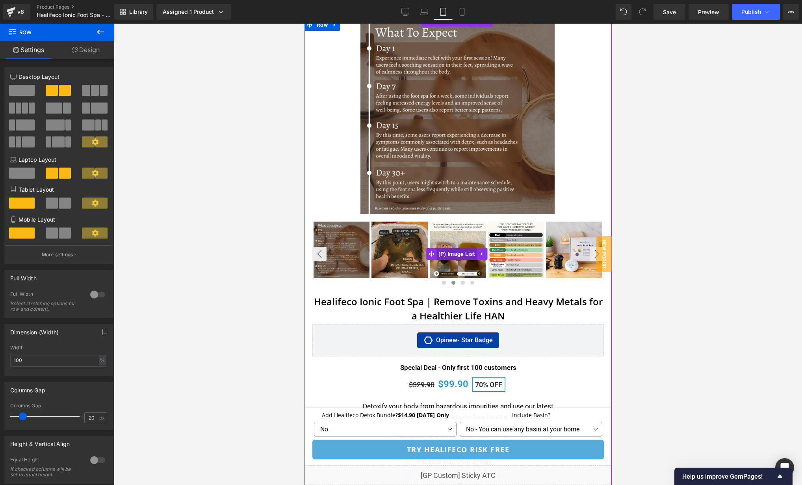
click at [459, 253] on span "(P) Image List" at bounding box center [456, 254] width 41 height 12
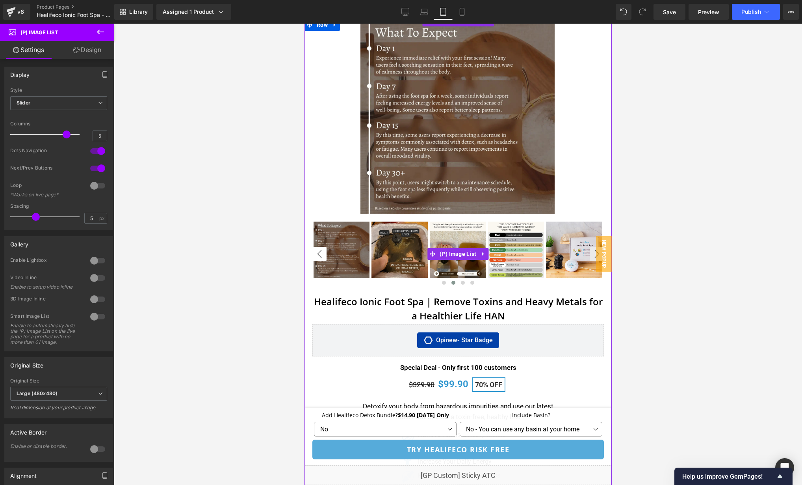
click at [314, 255] on button "‹" at bounding box center [319, 254] width 14 height 14
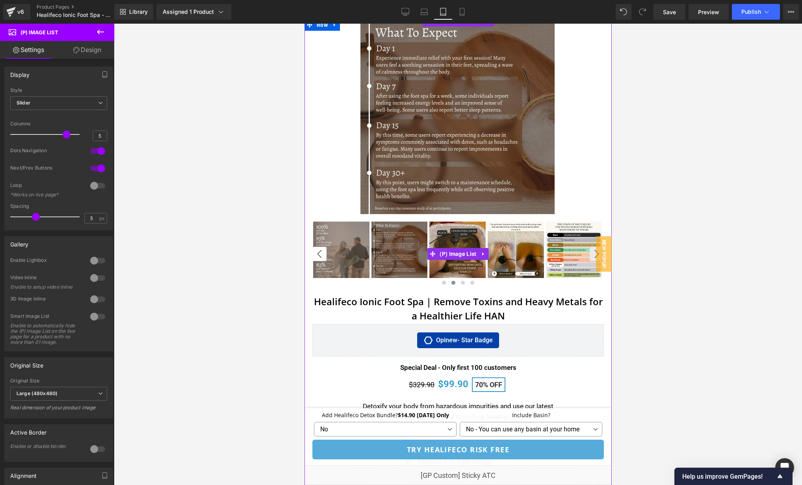
click at [314, 255] on button "‹" at bounding box center [319, 254] width 14 height 14
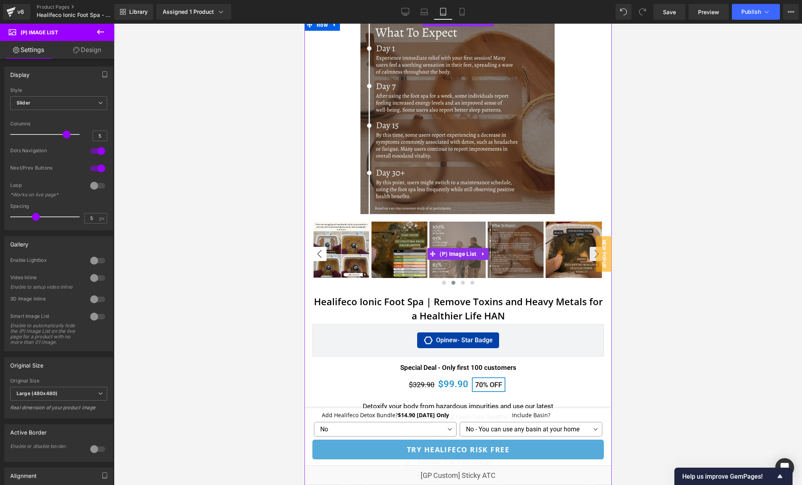
click at [314, 255] on button "‹" at bounding box center [319, 254] width 14 height 14
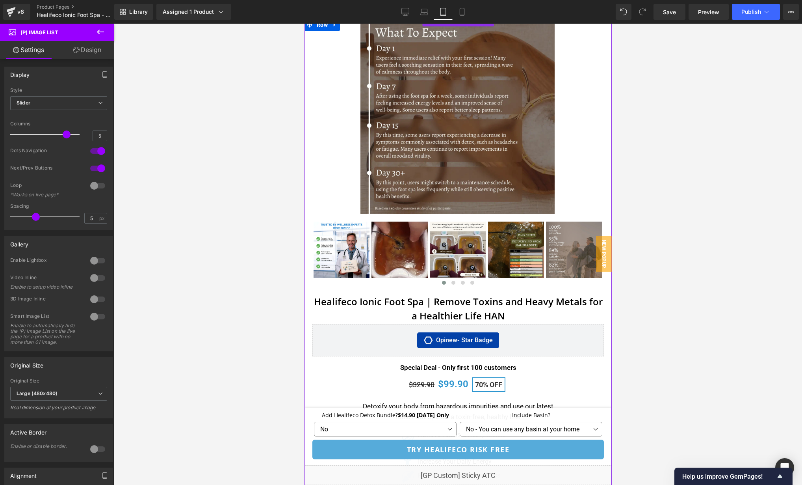
click at [311, 250] on div "‹ ›" at bounding box center [457, 153] width 307 height 268
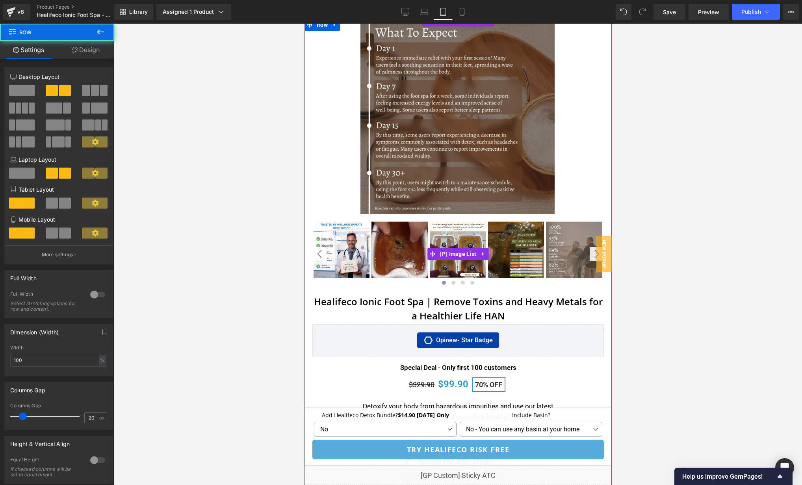
click at [319, 251] on button "‹" at bounding box center [319, 254] width 14 height 14
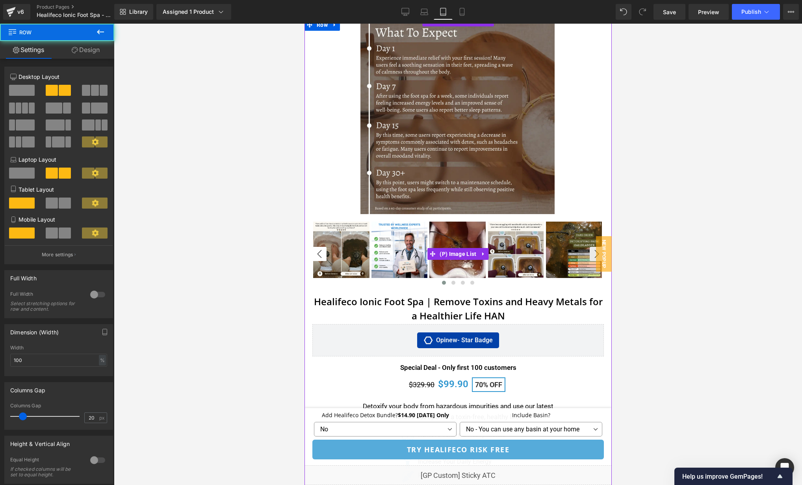
click at [319, 251] on button "‹" at bounding box center [319, 254] width 14 height 14
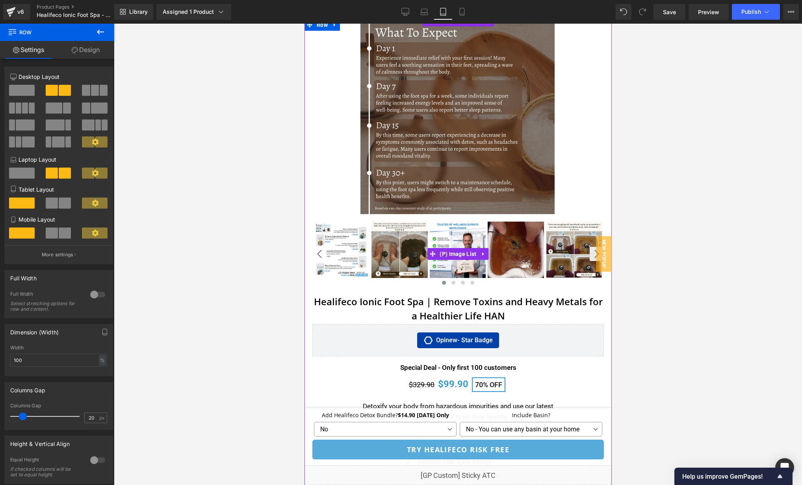
click at [318, 253] on button "‹" at bounding box center [319, 254] width 14 height 14
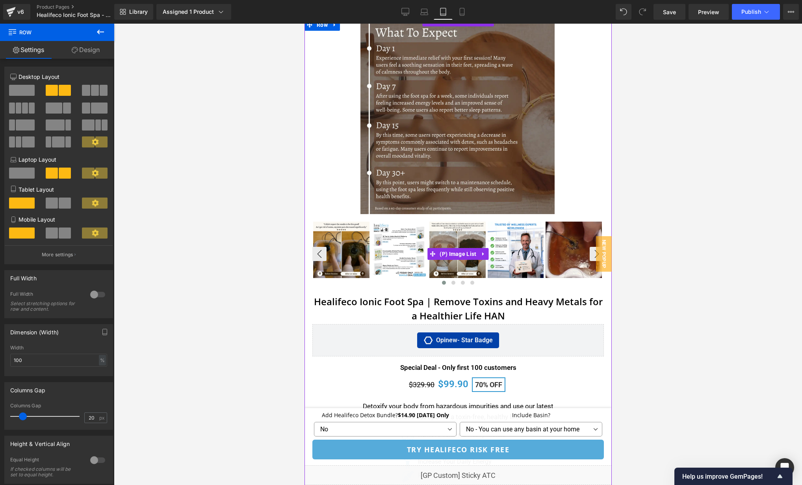
click at [337, 253] on img at bounding box center [341, 250] width 56 height 56
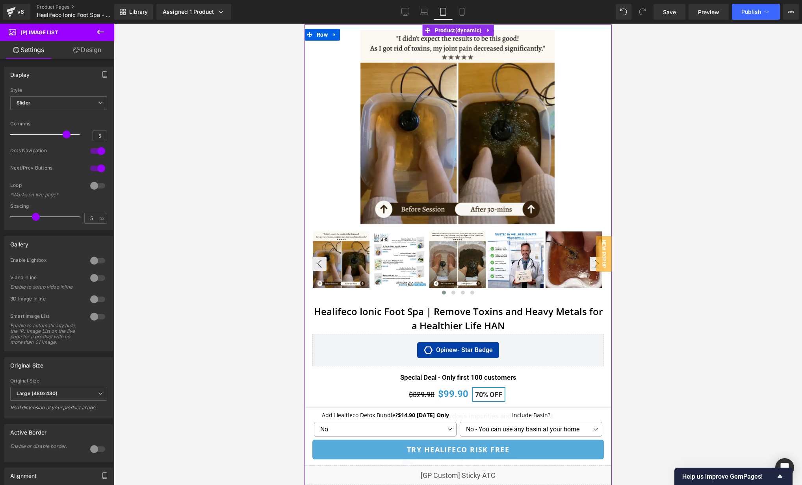
scroll to position [59, 0]
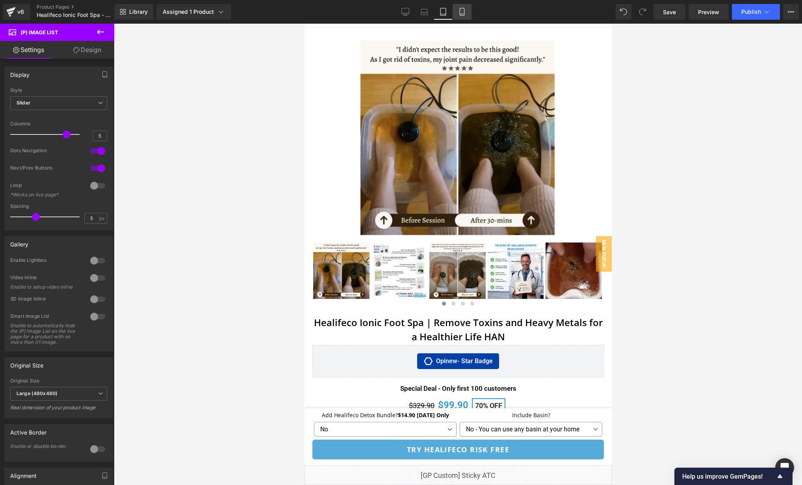
click at [463, 8] on icon at bounding box center [462, 12] width 8 height 8
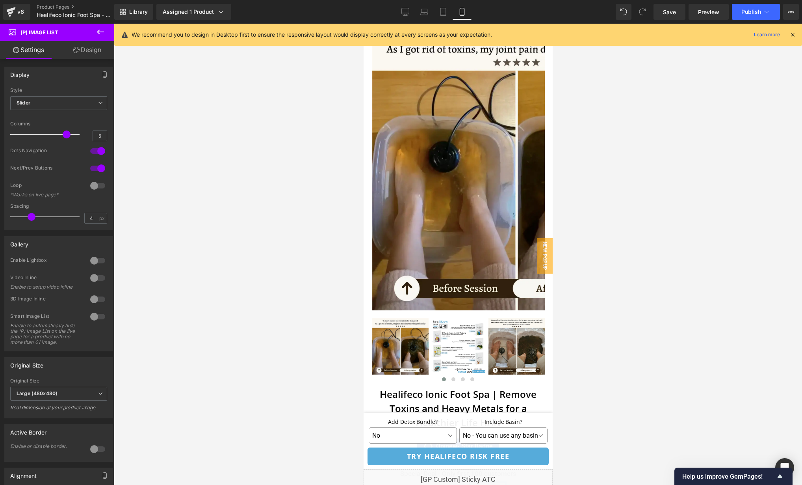
scroll to position [135, 0]
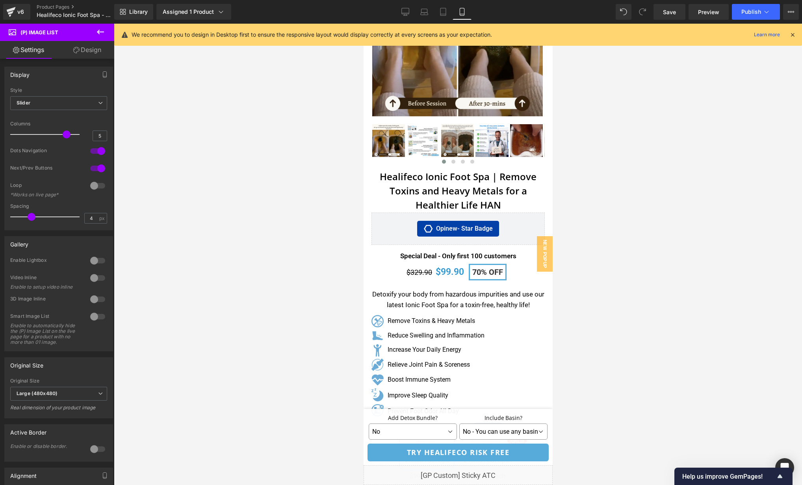
click at [792, 35] on icon at bounding box center [792, 34] width 7 height 7
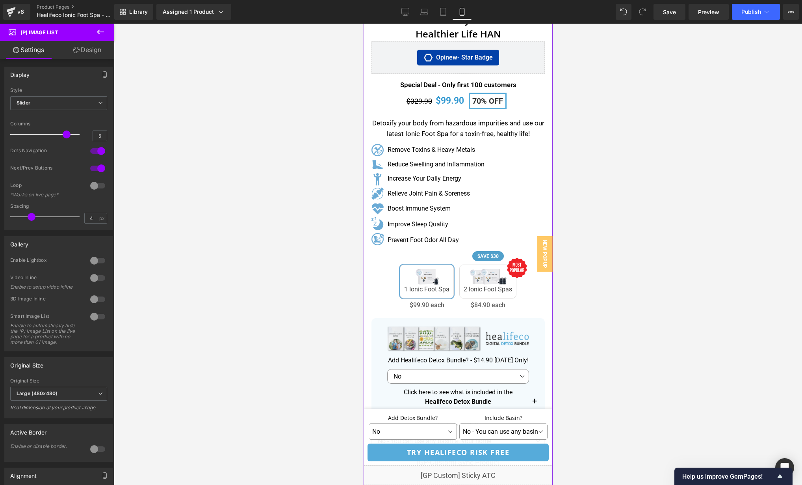
scroll to position [304, 0]
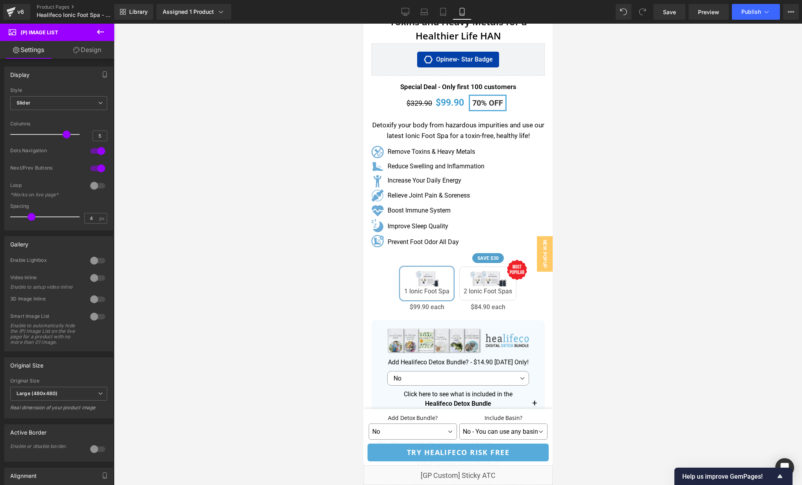
click at [612, 182] on div at bounding box center [458, 254] width 689 height 461
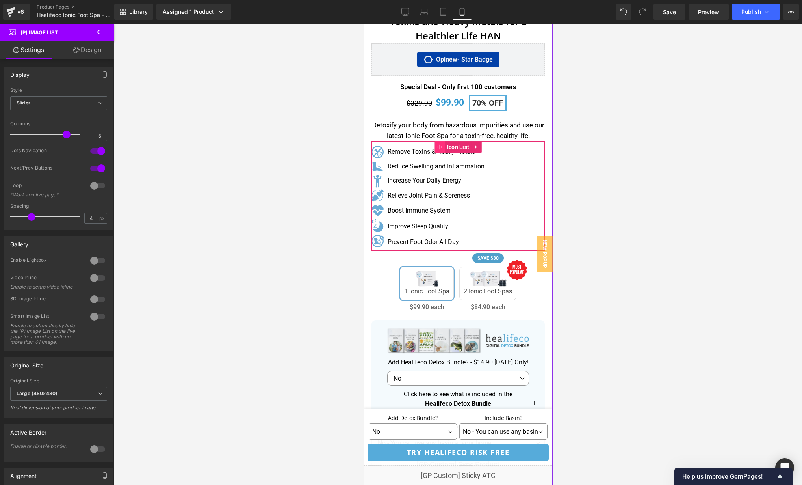
click at [438, 147] on icon at bounding box center [440, 147] width 6 height 6
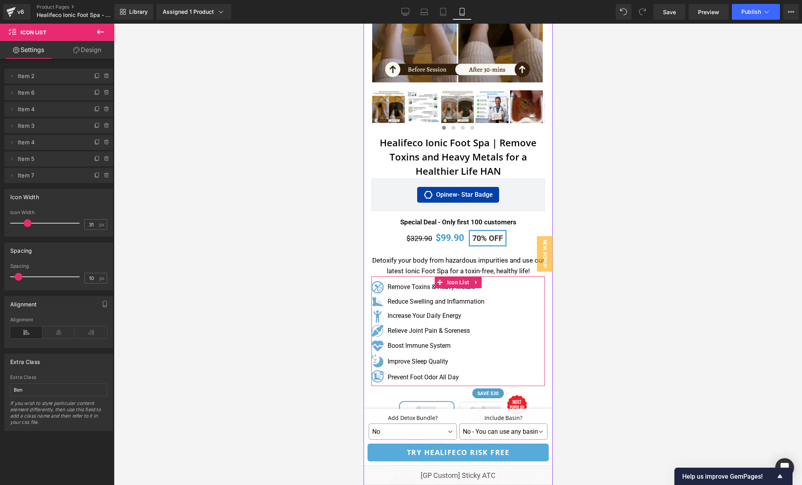
scroll to position [166, 0]
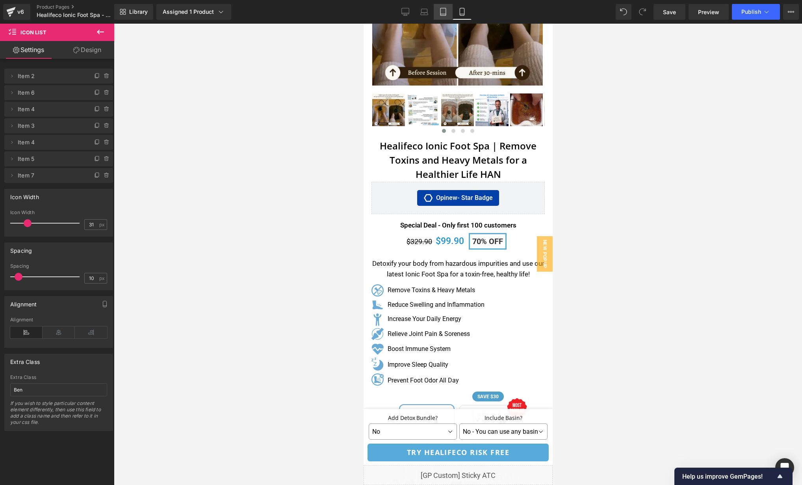
click at [446, 5] on link "Tablet" at bounding box center [443, 12] width 19 height 16
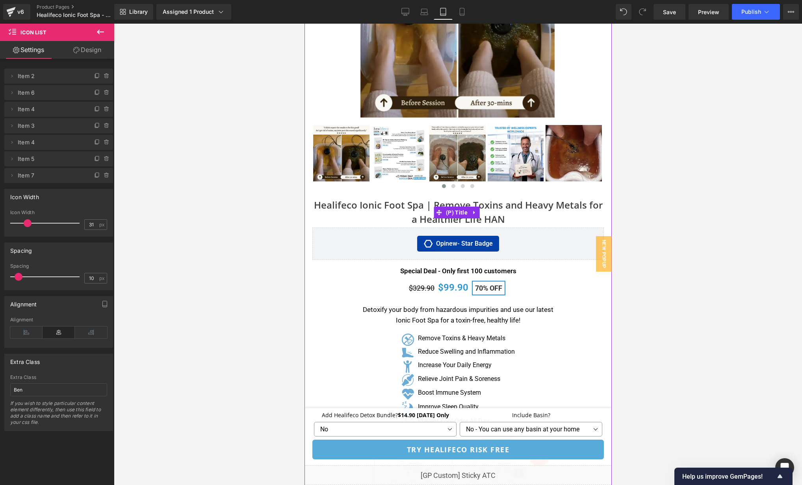
scroll to position [175, 0]
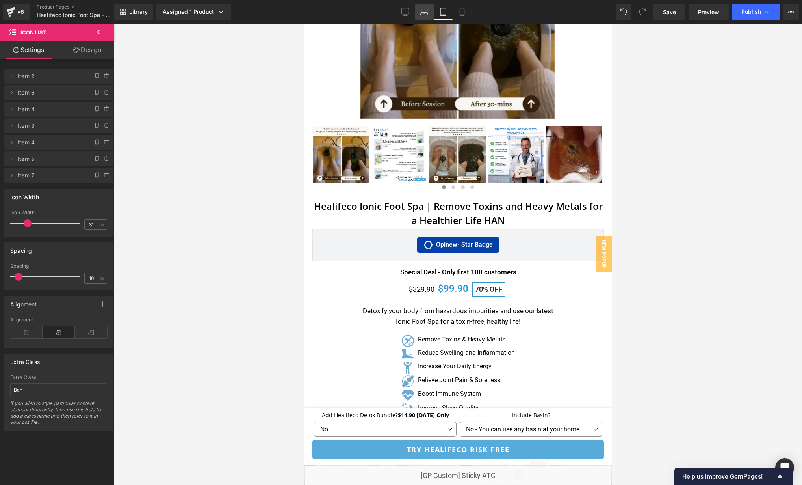
click at [428, 17] on link "Laptop" at bounding box center [424, 12] width 19 height 16
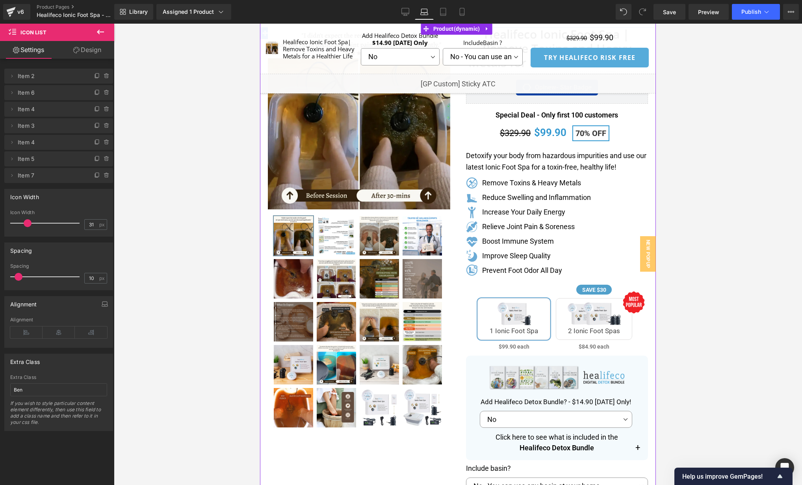
scroll to position [78, 0]
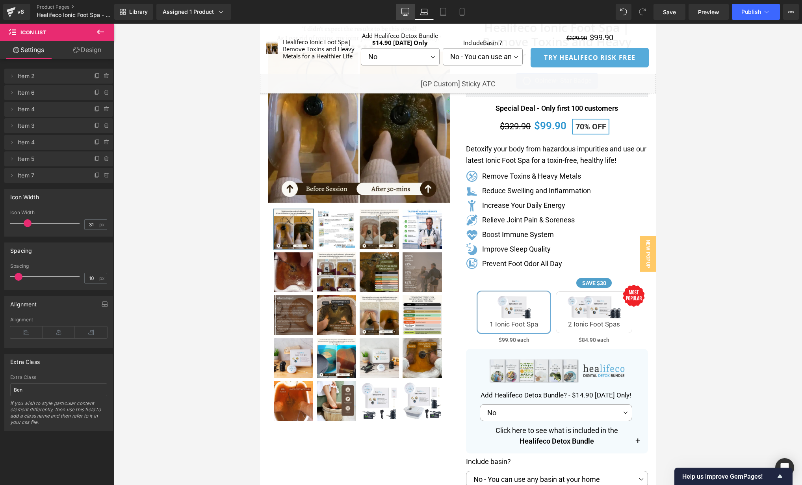
click at [406, 9] on icon at bounding box center [406, 12] width 8 height 8
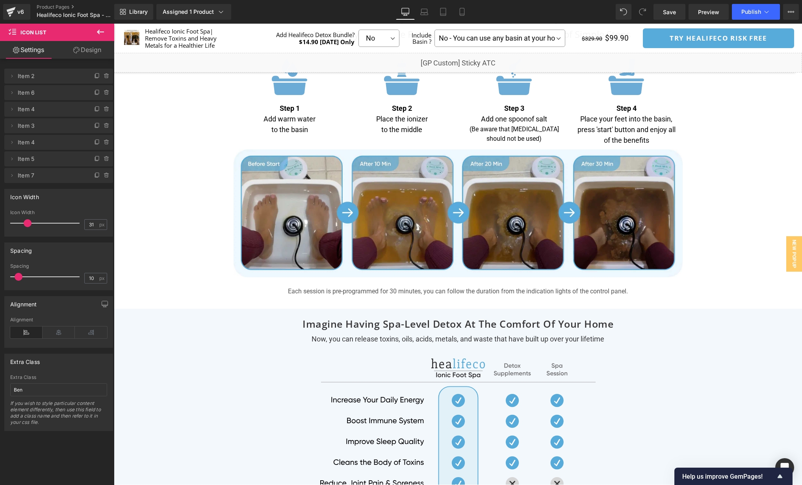
scroll to position [2731, 0]
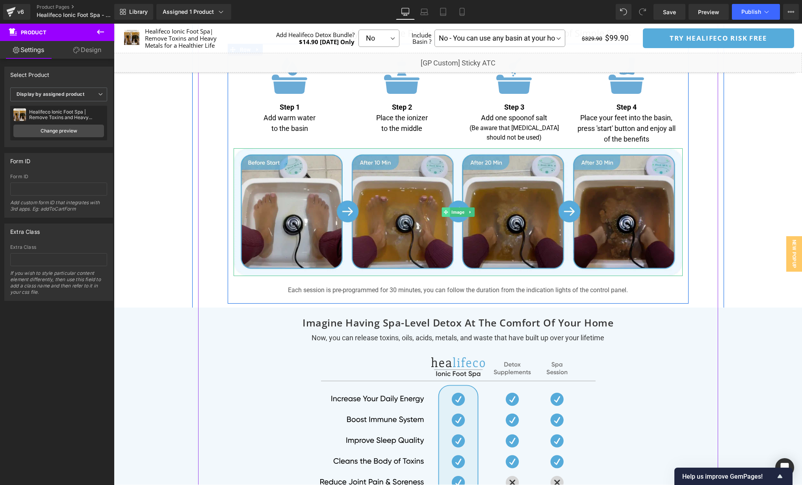
click at [445, 210] on icon at bounding box center [446, 212] width 4 height 5
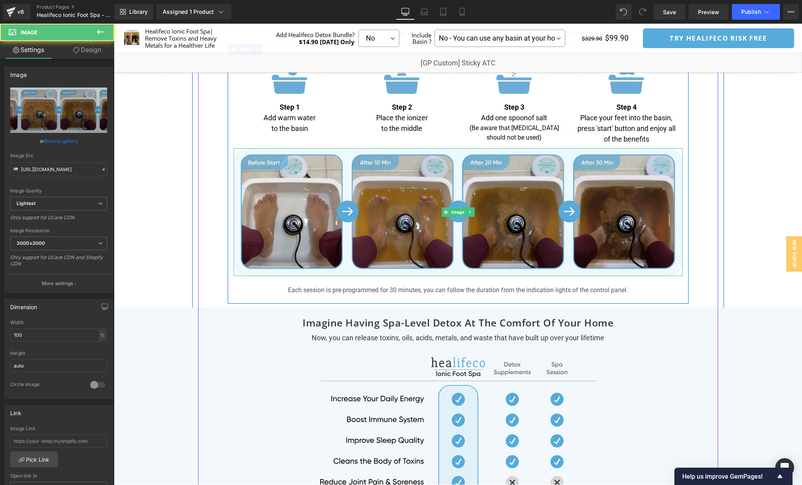
click at [468, 138] on p "(Be aware that [MEDICAL_DATA] should not be used)" at bounding box center [514, 132] width 101 height 19
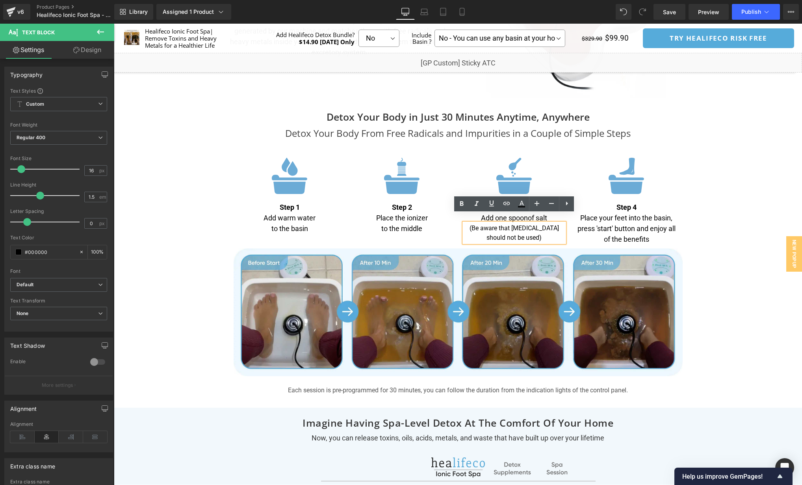
scroll to position [2626, 0]
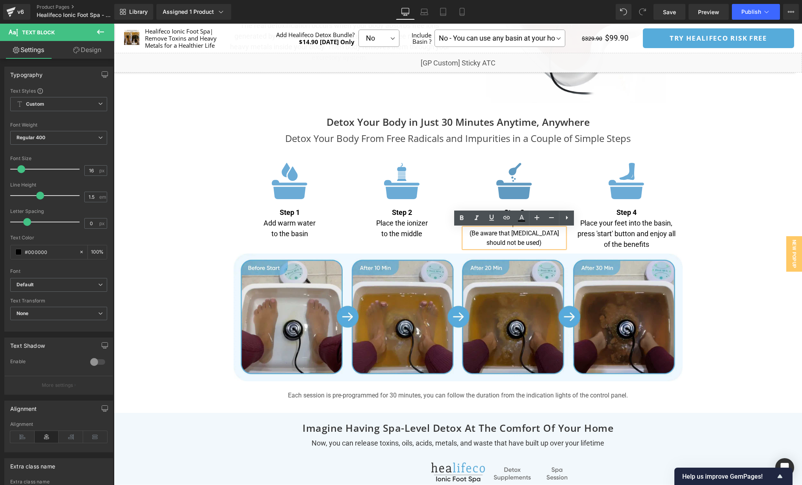
click at [520, 186] on img at bounding box center [514, 181] width 35 height 36
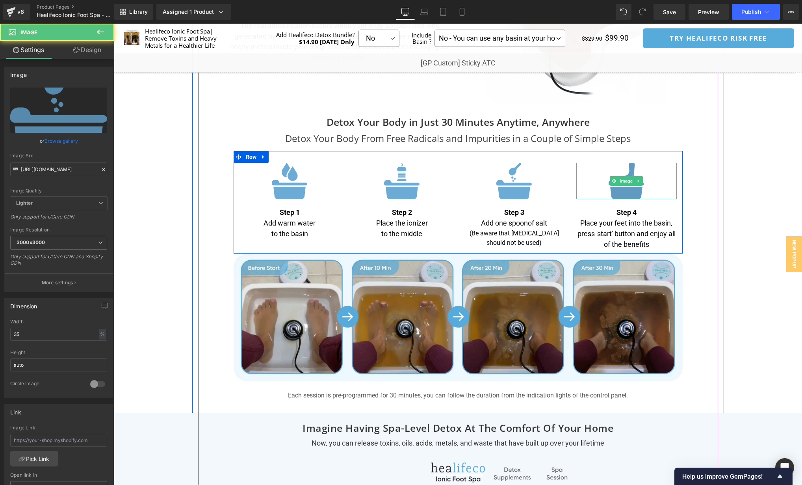
click at [634, 190] on img at bounding box center [626, 181] width 35 height 36
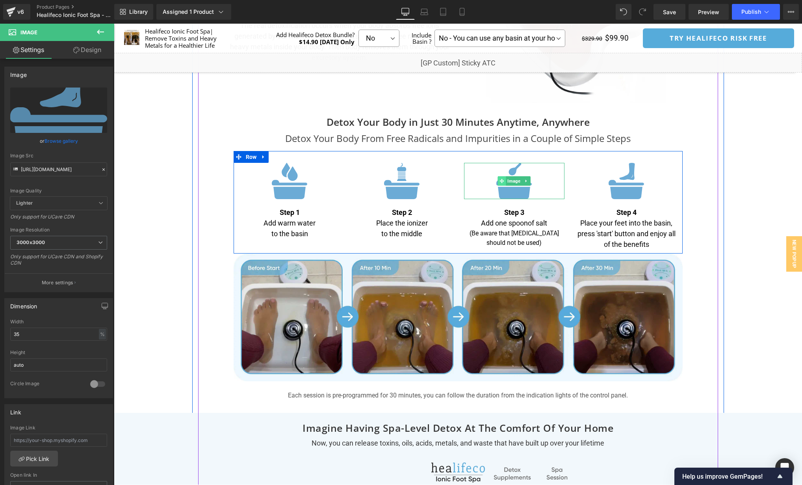
click at [501, 182] on icon at bounding box center [502, 181] width 4 height 4
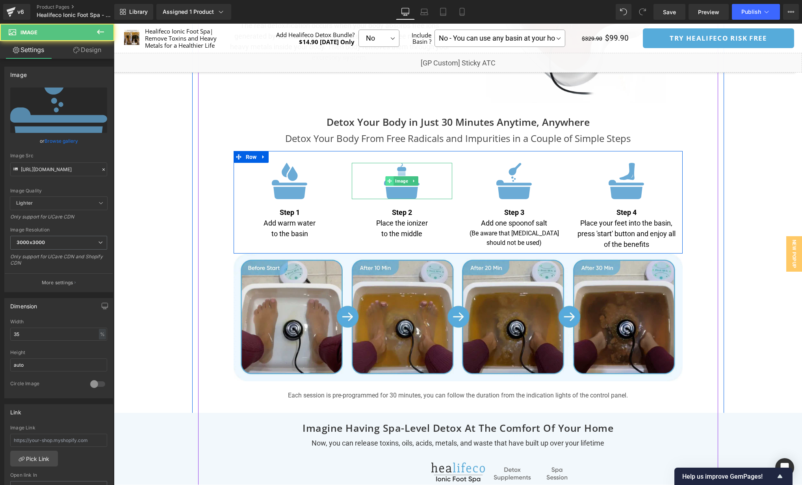
click at [391, 183] on icon at bounding box center [389, 181] width 4 height 5
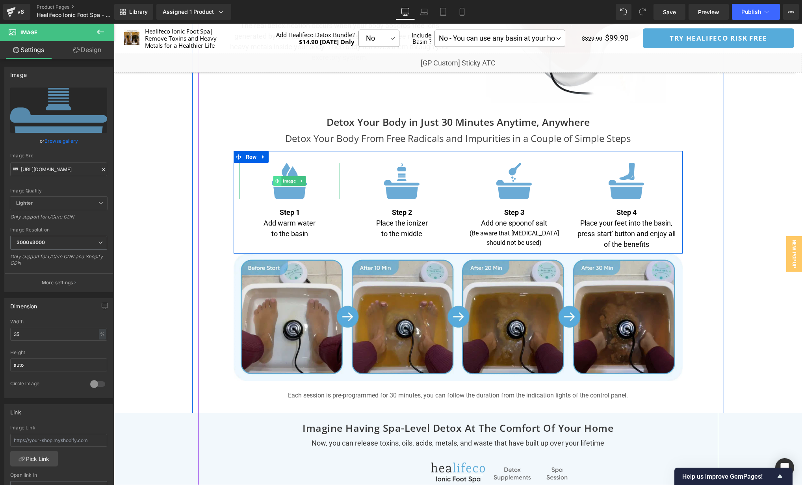
click at [278, 181] on icon at bounding box center [277, 181] width 4 height 4
click at [389, 181] on icon at bounding box center [389, 181] width 4 height 4
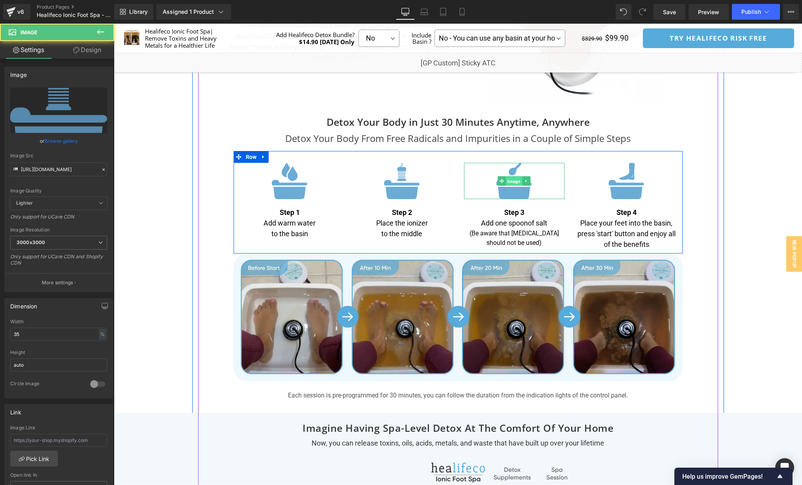
click at [510, 184] on span "Image" at bounding box center [514, 181] width 16 height 9
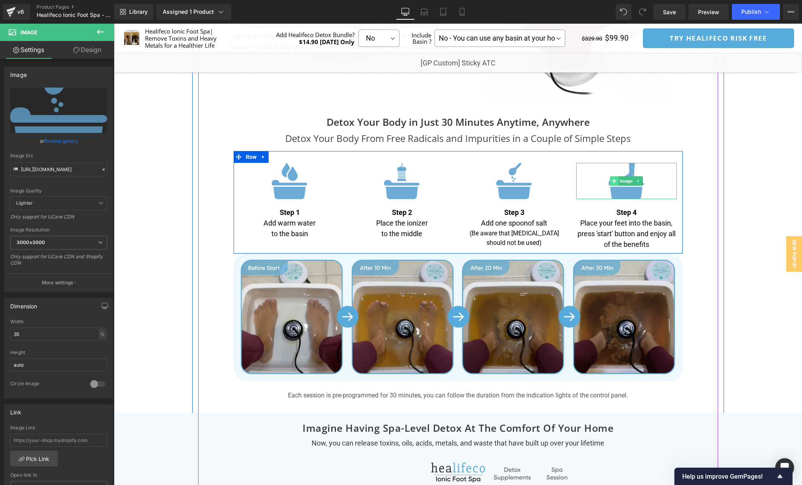
click at [613, 182] on icon at bounding box center [614, 181] width 4 height 4
